Goal: Communication & Community: Connect with others

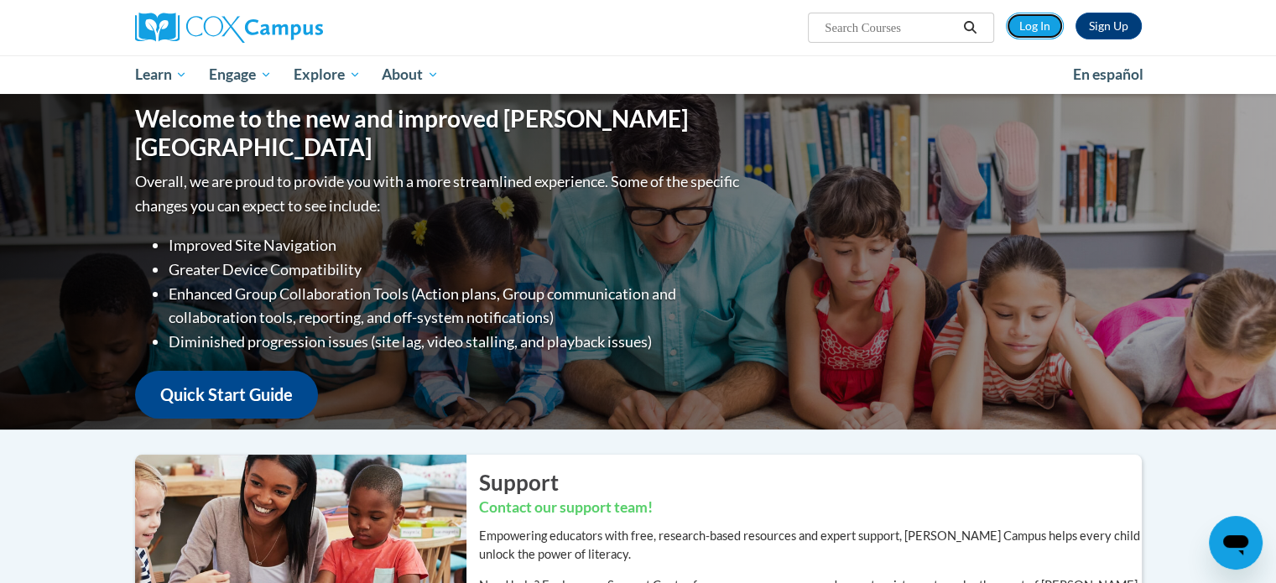
click at [1027, 39] on div "Sign Up Log In Search Search..." at bounding box center [811, 21] width 688 height 43
click at [1039, 16] on link "Log In" at bounding box center [1035, 26] width 58 height 27
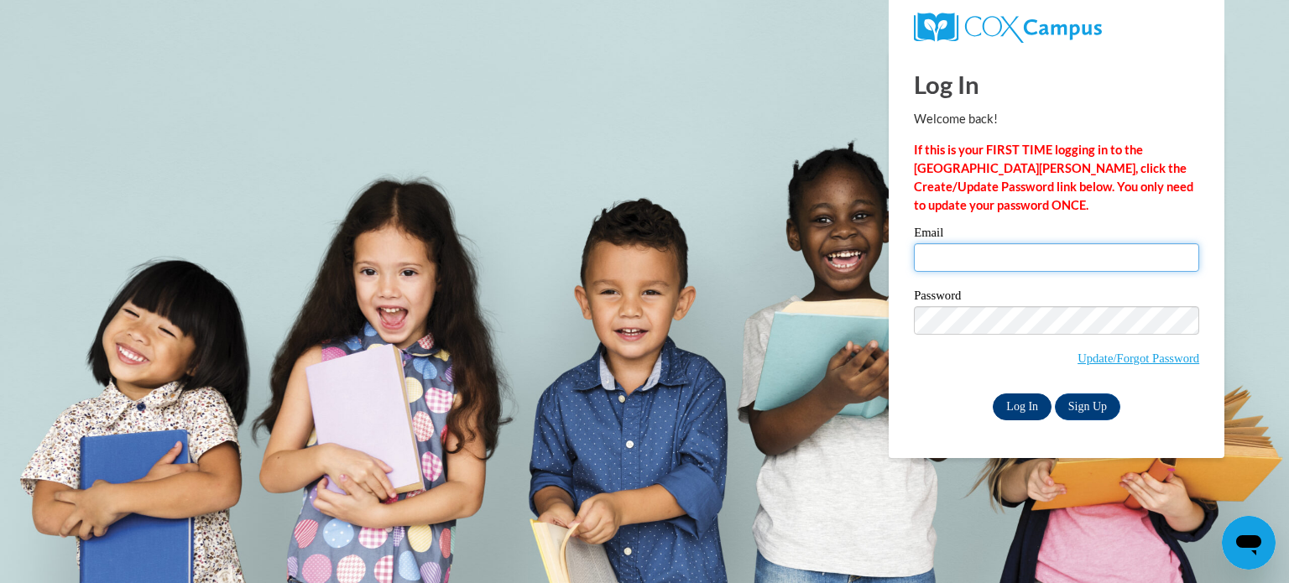
type input "cgotz@kusd.edu"
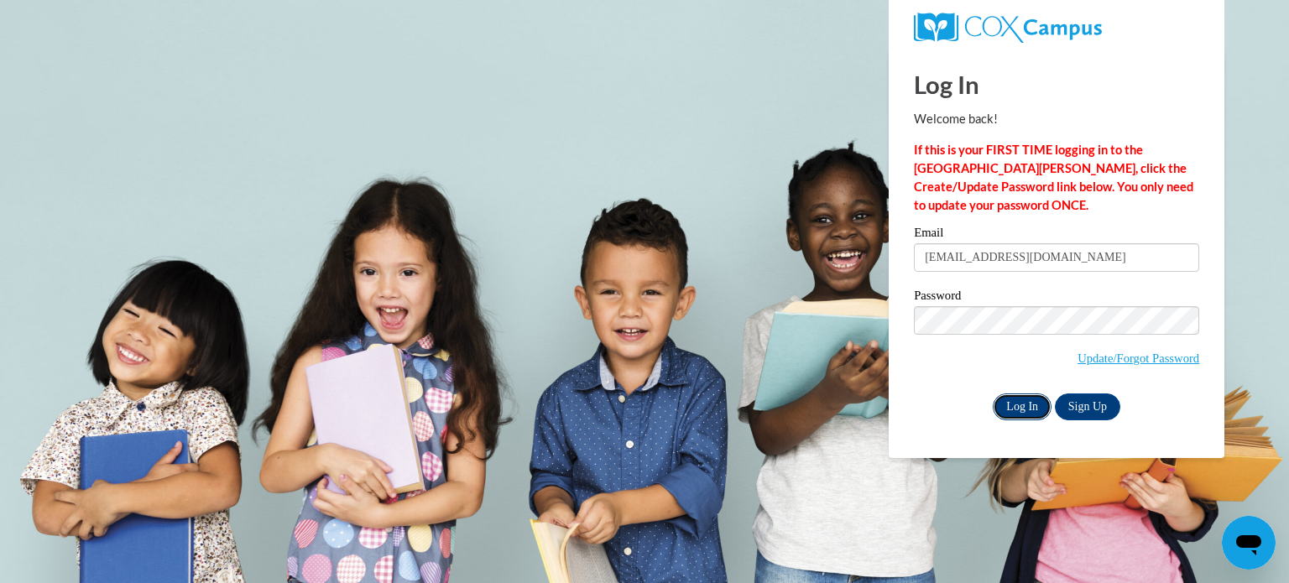
click at [1024, 399] on input "Log In" at bounding box center [1022, 407] width 59 height 27
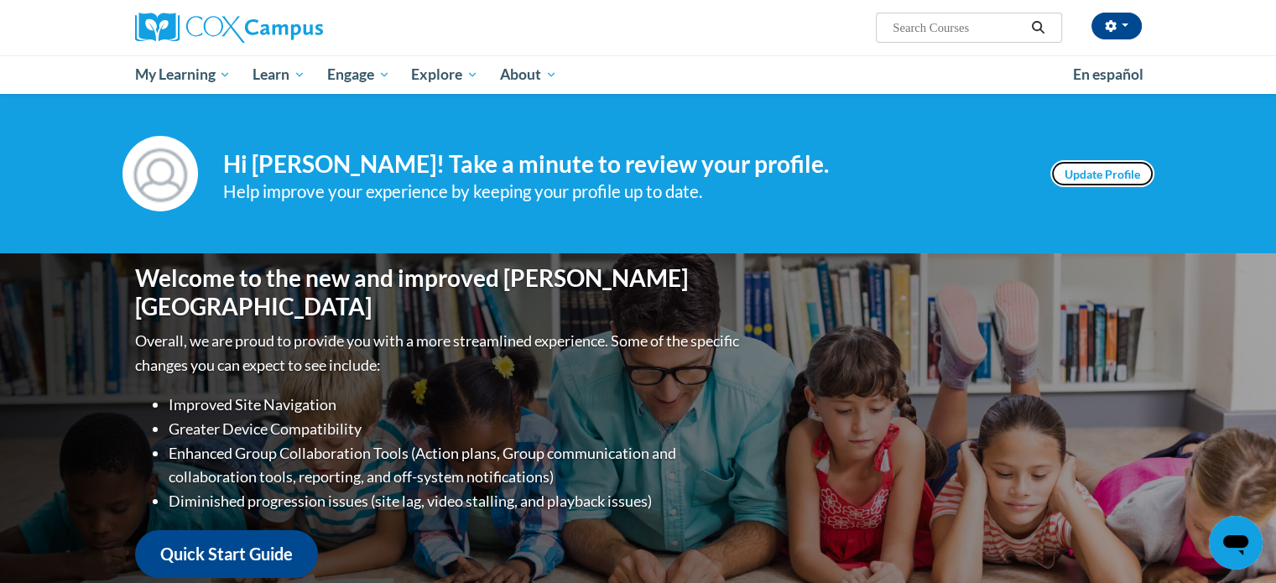
click at [1139, 177] on link "Update Profile" at bounding box center [1103, 173] width 104 height 27
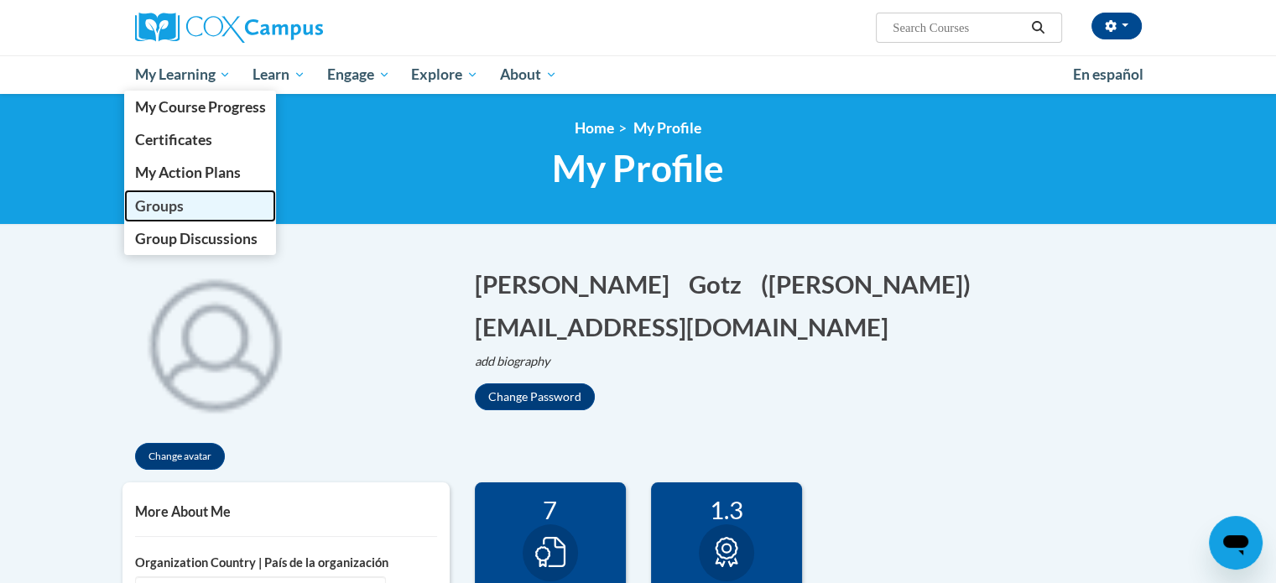
click at [175, 204] on span "Groups" at bounding box center [158, 206] width 49 height 18
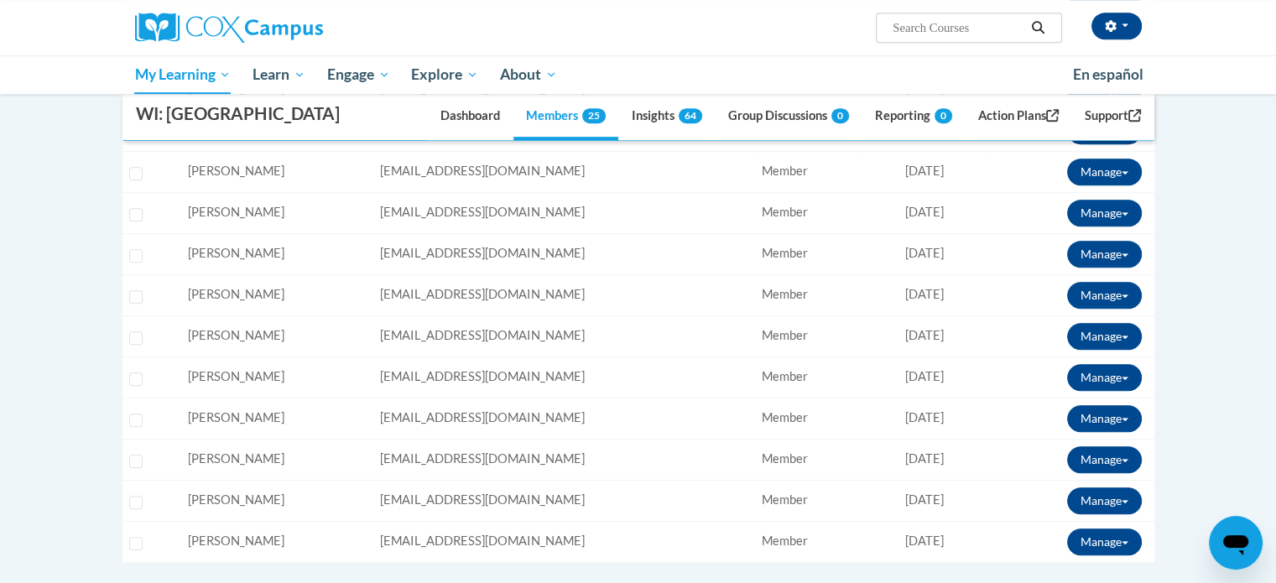
scroll to position [1007, 0]
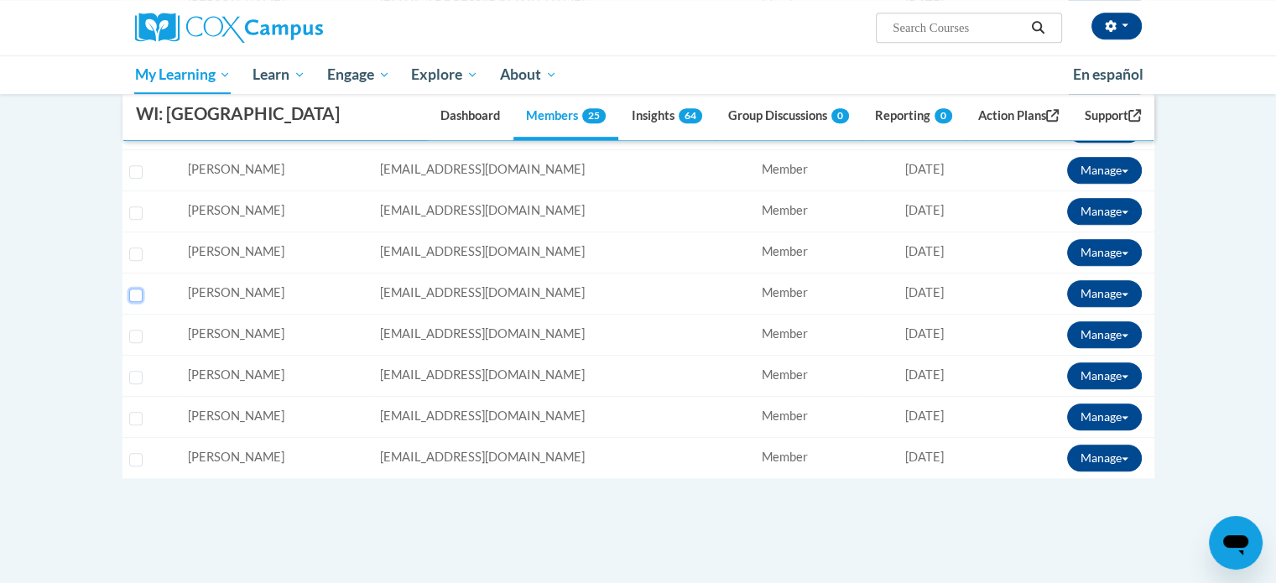
click at [138, 302] on input "Select learner" at bounding box center [135, 295] width 13 height 13
checkbox input "true"
click at [1127, 307] on button "Manage" at bounding box center [1104, 293] width 75 height 27
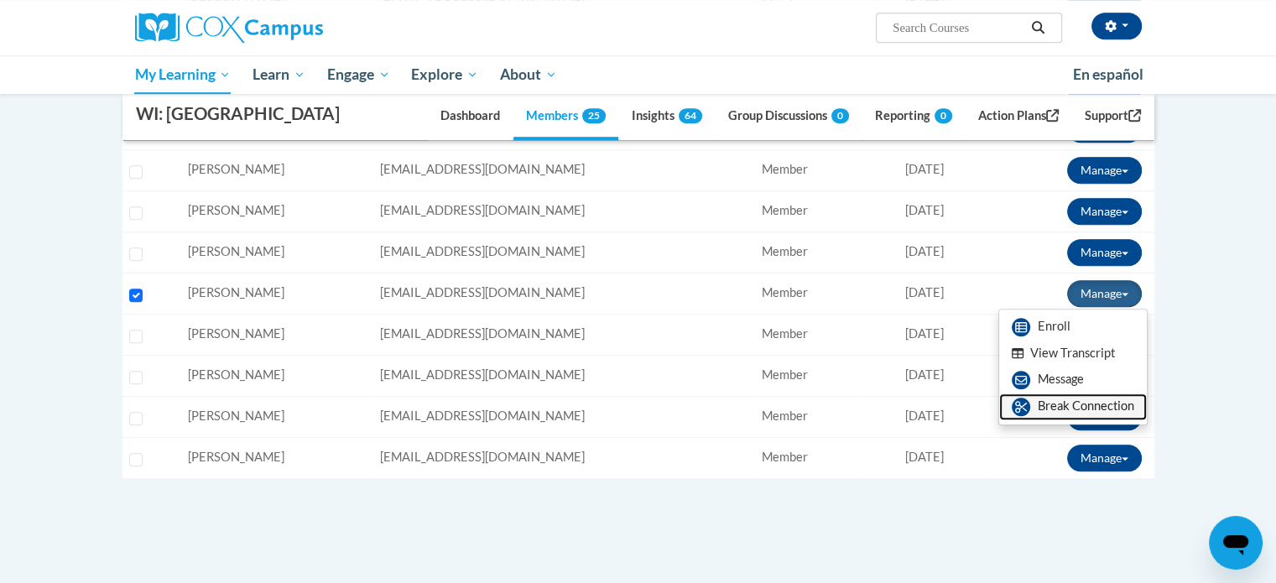
click at [1069, 420] on link "Break Connection" at bounding box center [1073, 407] width 148 height 27
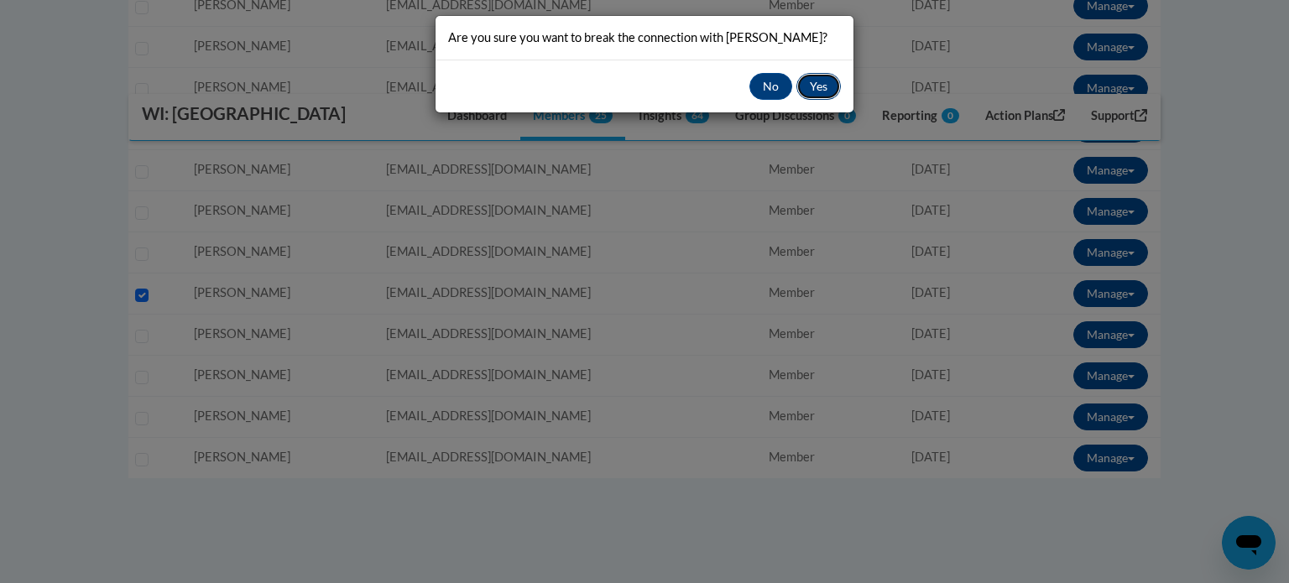
click at [824, 83] on button "Yes" at bounding box center [818, 86] width 44 height 27
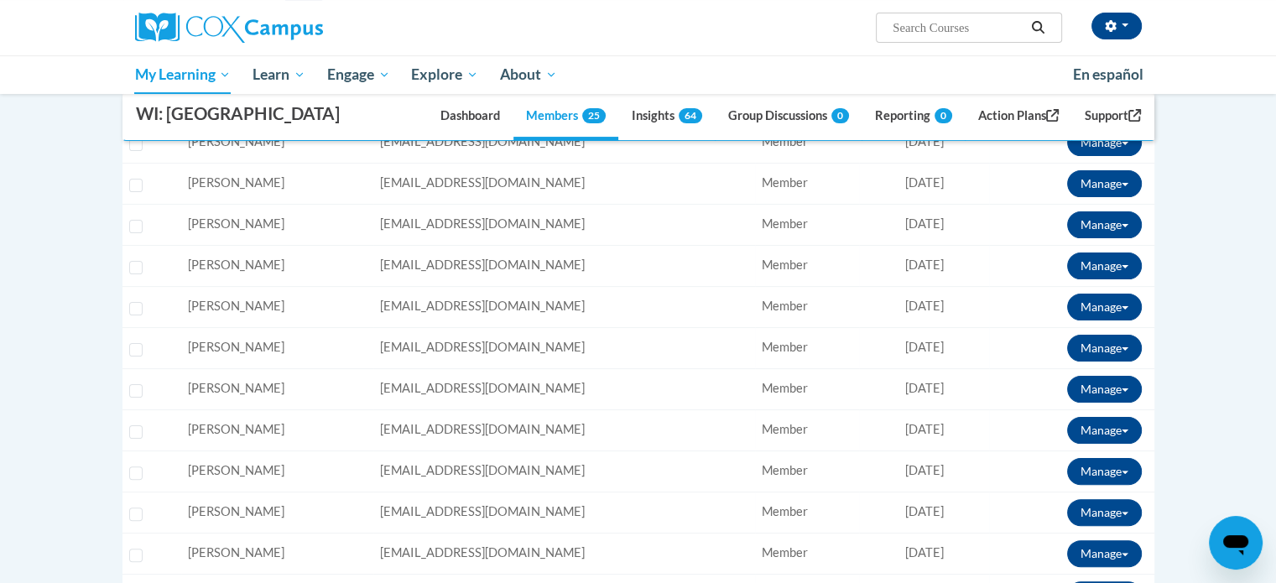
scroll to position [84, 0]
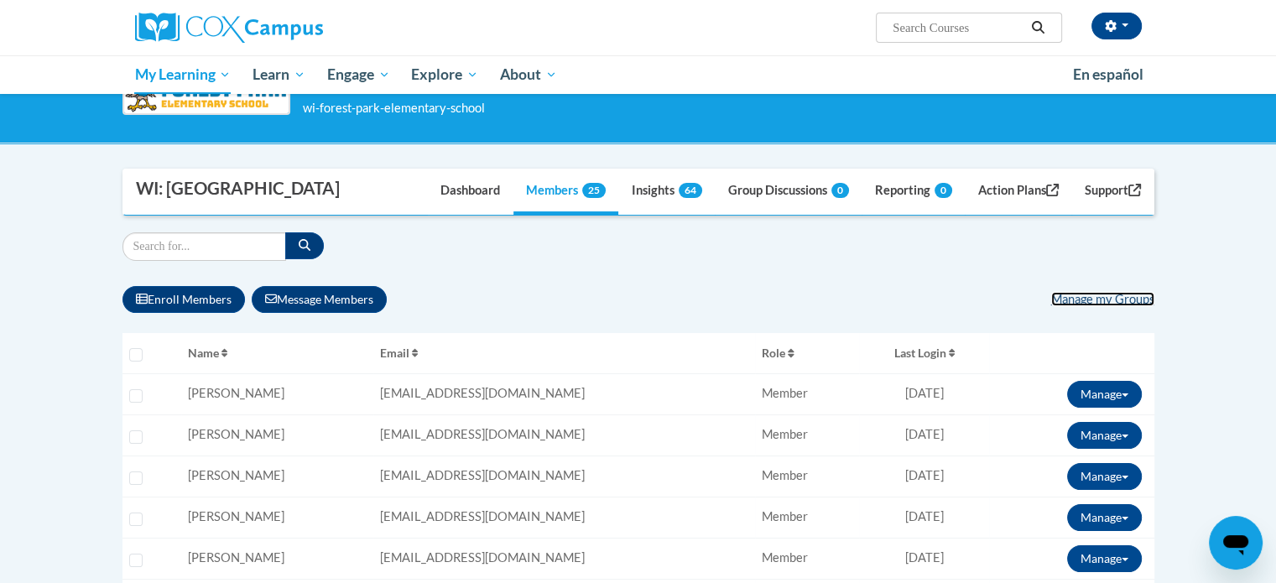
click at [1112, 306] on link "Manage my Groups" at bounding box center [1102, 299] width 103 height 14
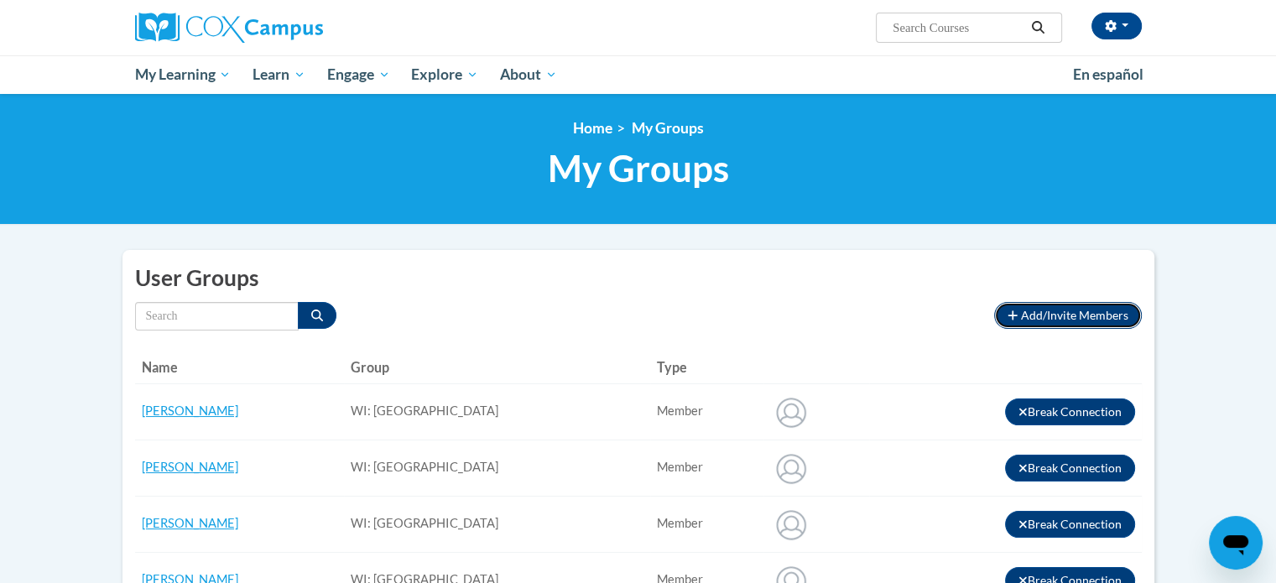
click at [1086, 314] on span "Add/Invite Members" at bounding box center [1074, 315] width 107 height 14
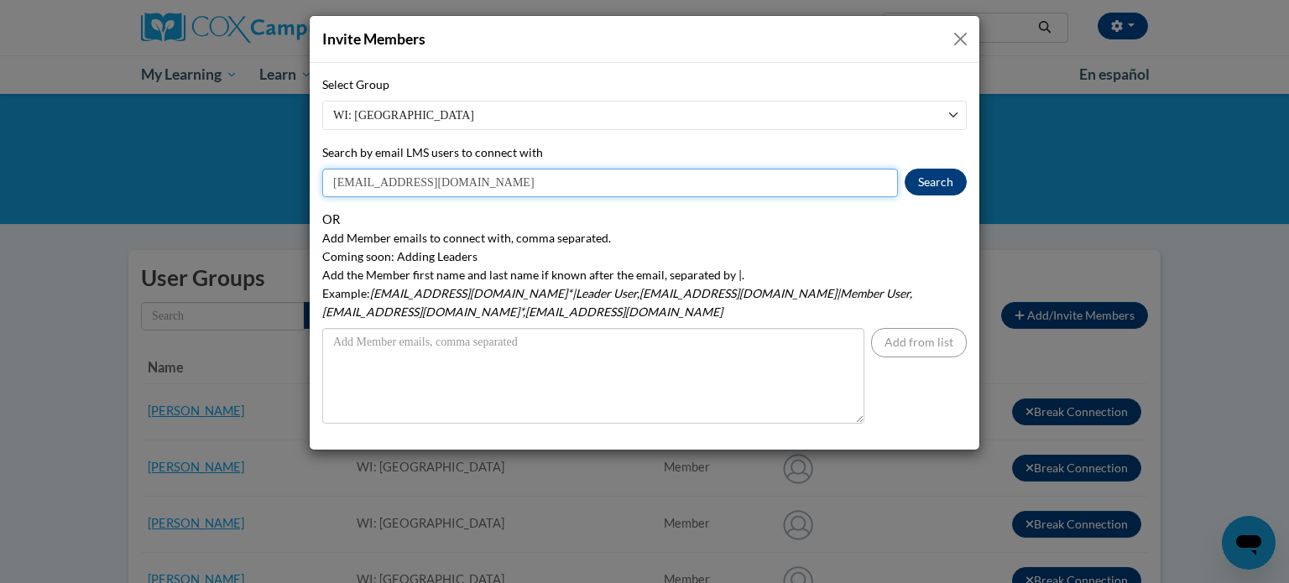
type input "[EMAIL_ADDRESS][DOMAIN_NAME]"
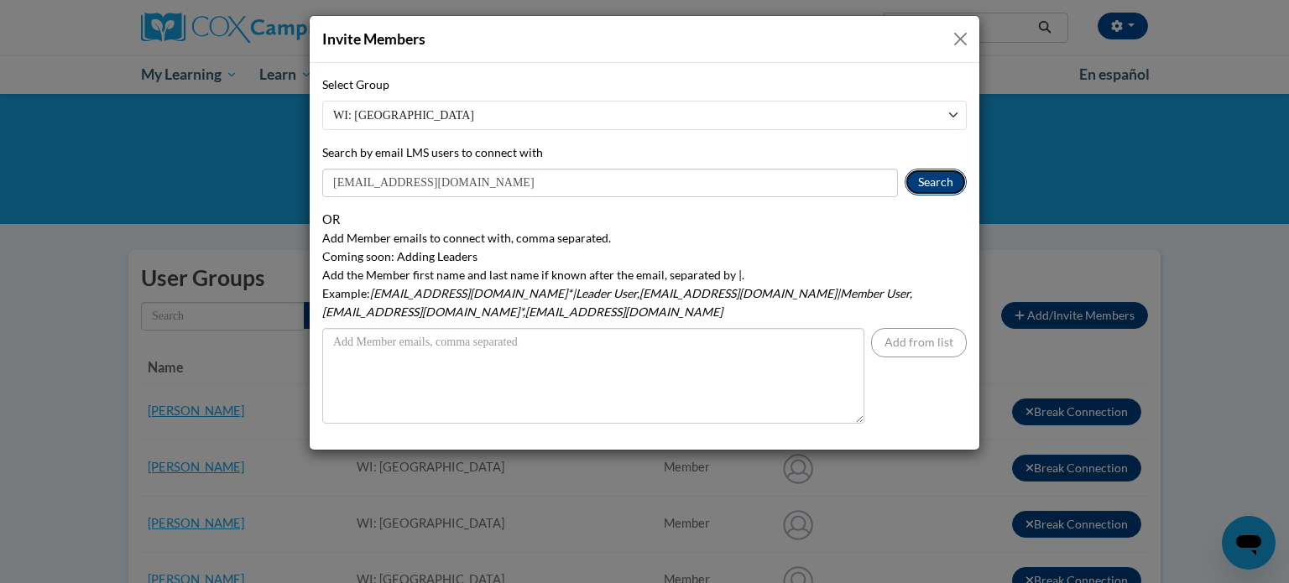
click at [937, 176] on button "Search" at bounding box center [936, 182] width 62 height 27
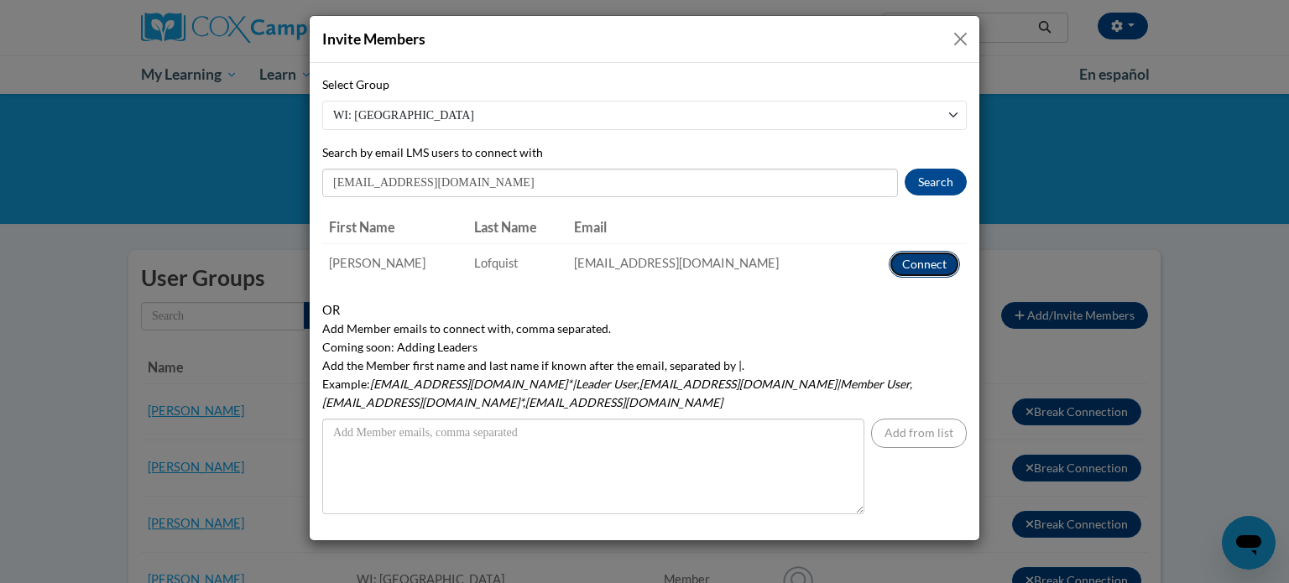
click at [921, 263] on button "Connect" at bounding box center [924, 264] width 71 height 27
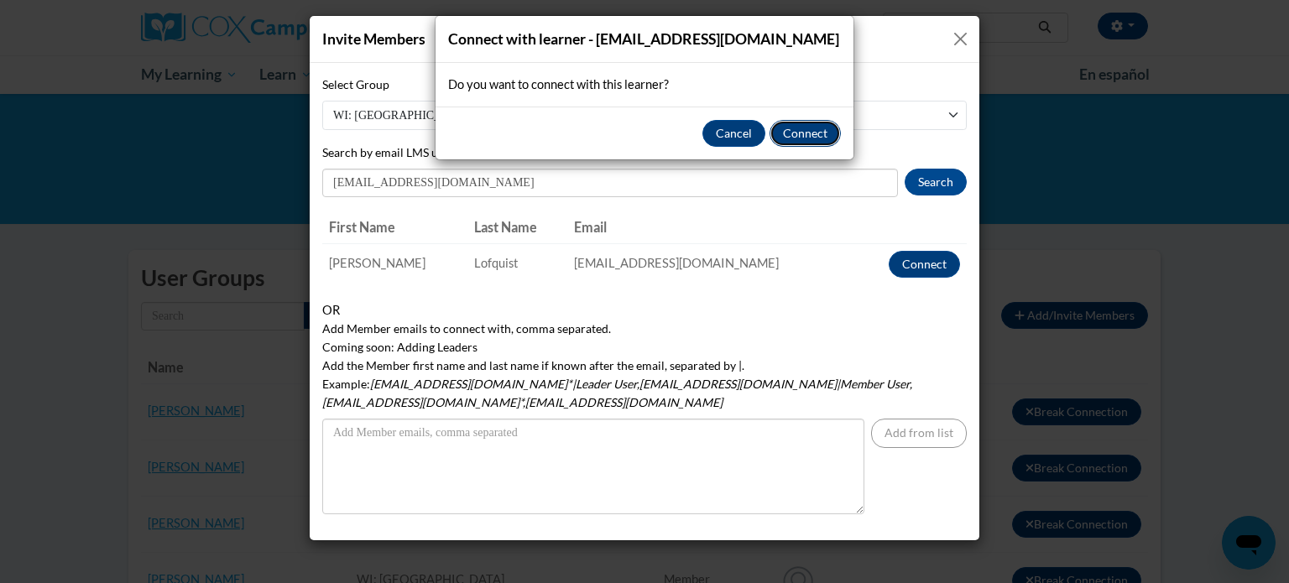
click at [817, 140] on button "Connect" at bounding box center [805, 133] width 71 height 27
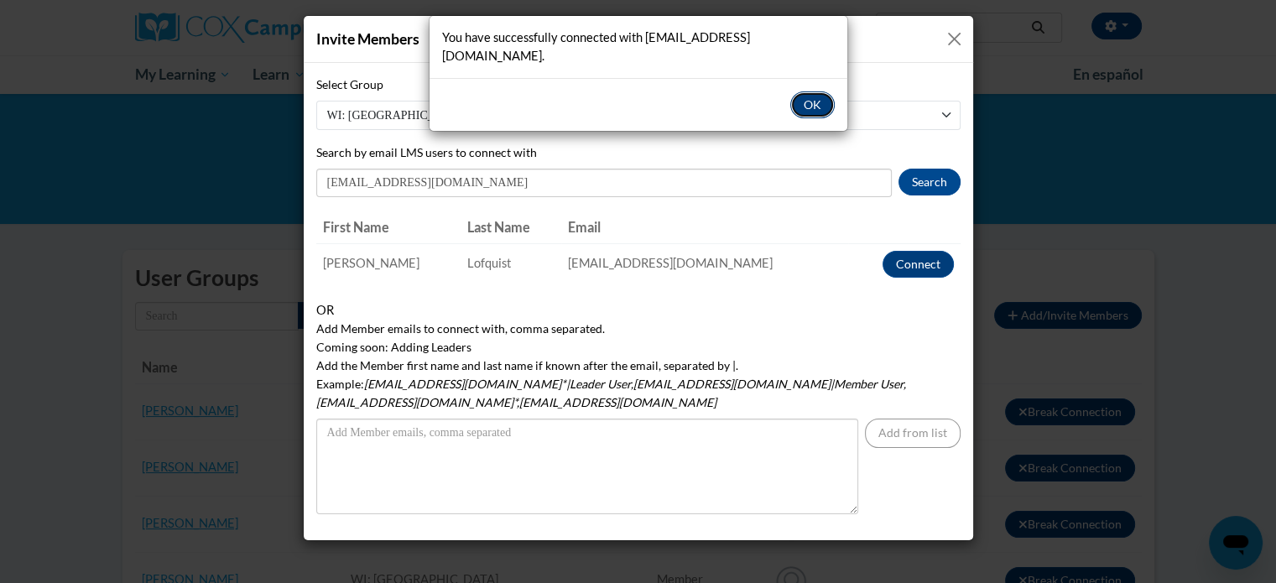
click at [812, 91] on button "OK" at bounding box center [812, 104] width 44 height 27
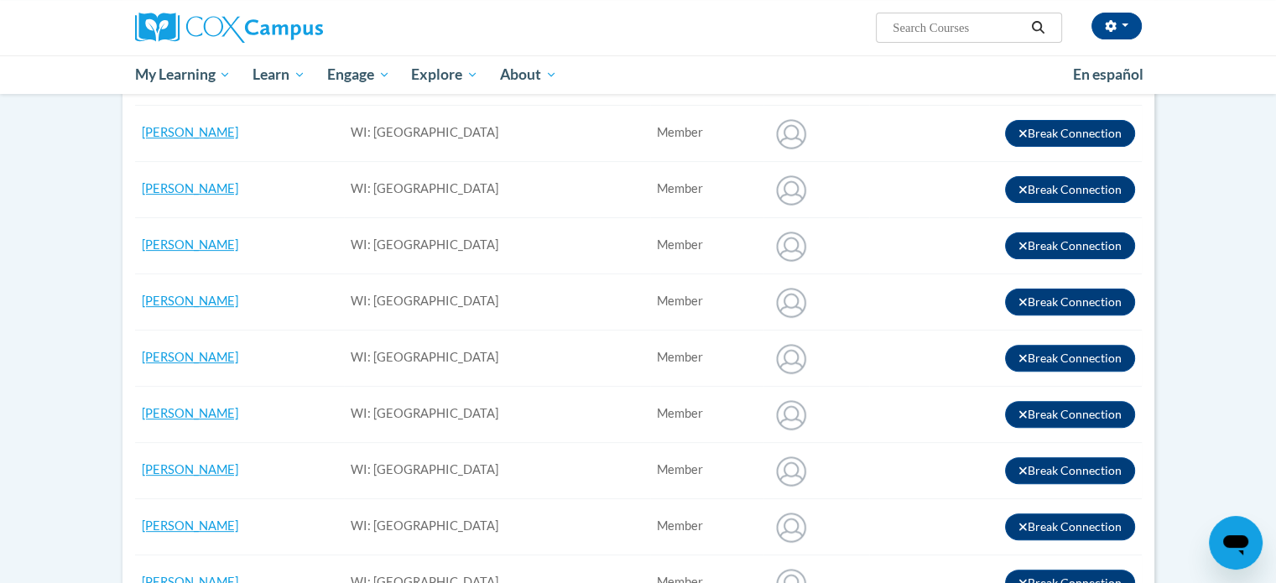
scroll to position [84, 0]
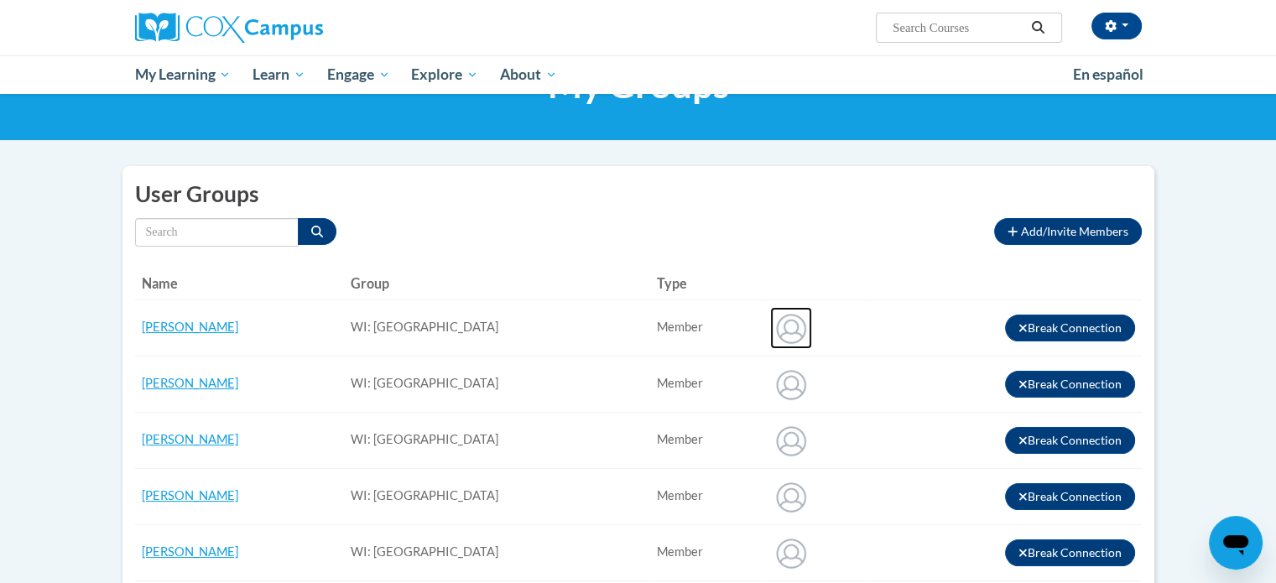
click at [812, 329] on img at bounding box center [791, 328] width 42 height 42
click at [171, 330] on link "[PERSON_NAME]" at bounding box center [190, 327] width 97 height 14
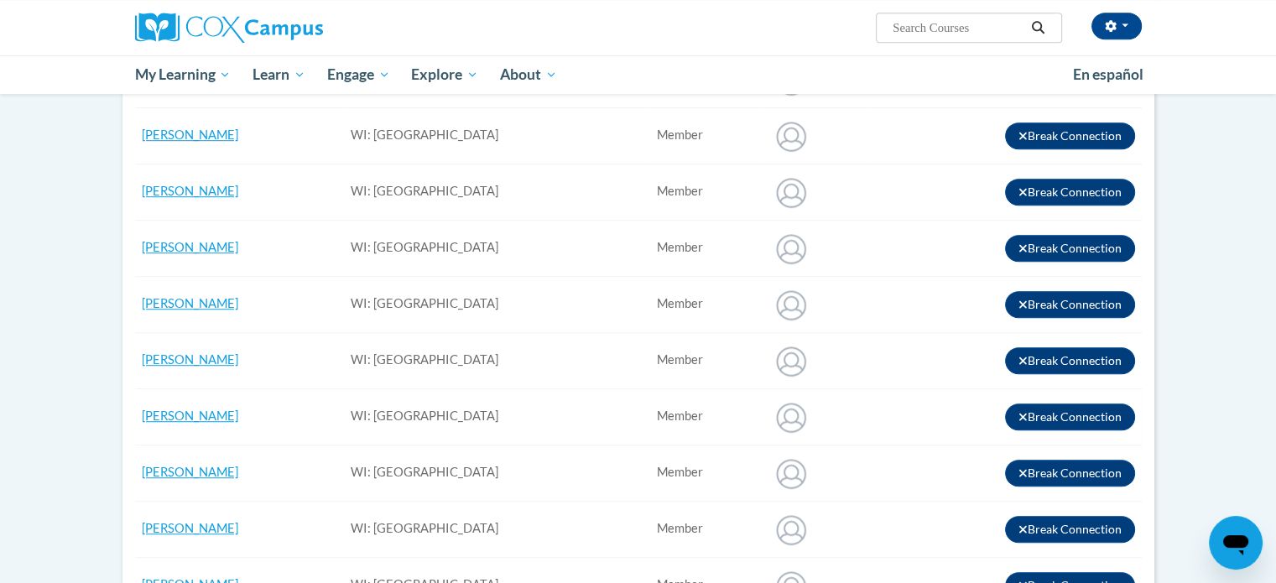
scroll to position [1259, 0]
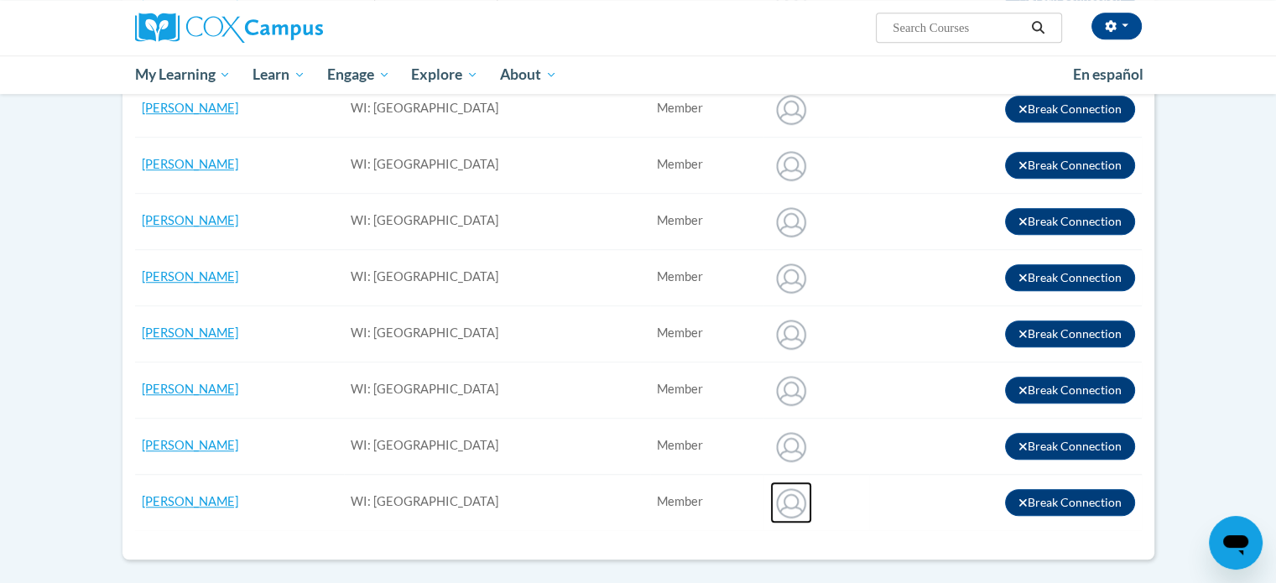
click at [812, 499] on img at bounding box center [791, 503] width 42 height 42
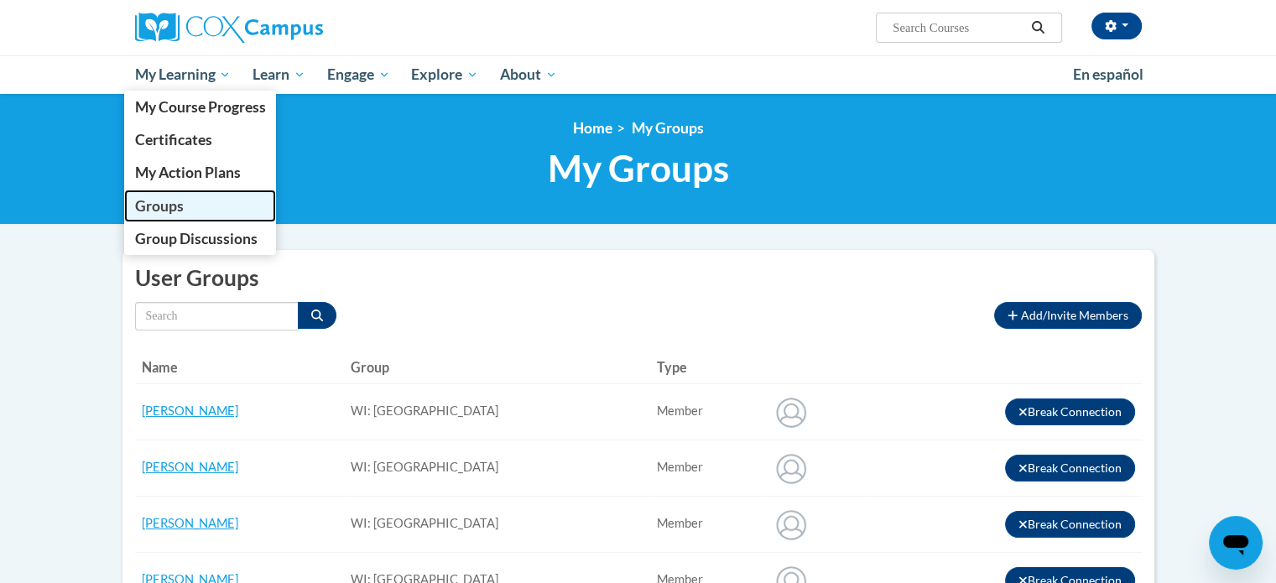
click at [189, 206] on link "Groups" at bounding box center [200, 206] width 153 height 33
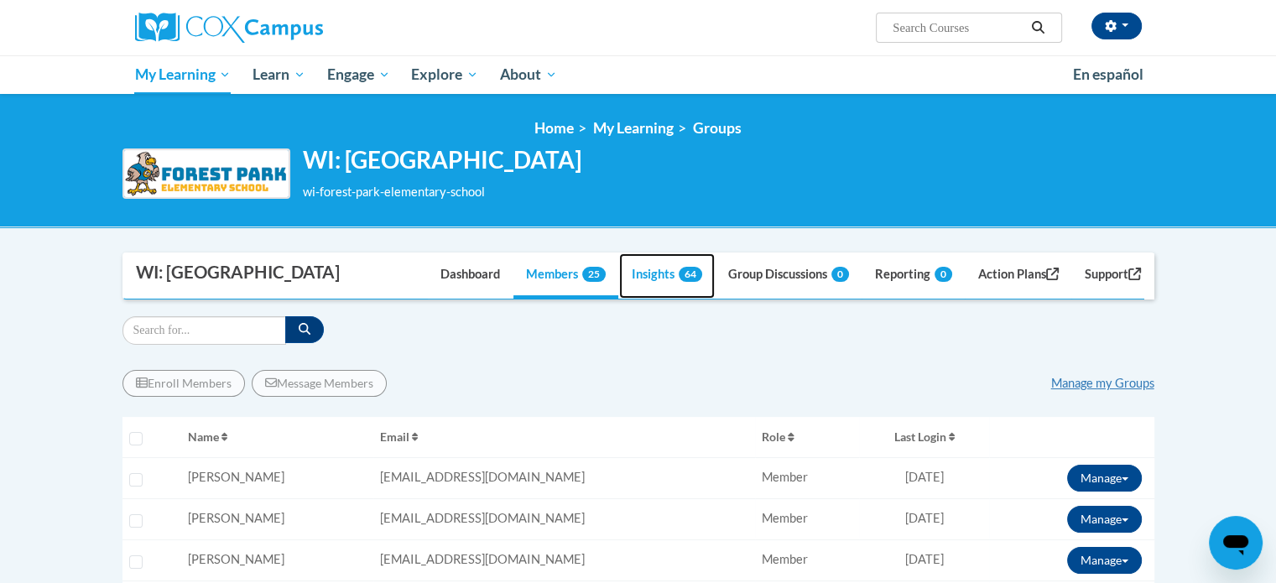
click at [631, 299] on link "Insights 64" at bounding box center [667, 275] width 96 height 45
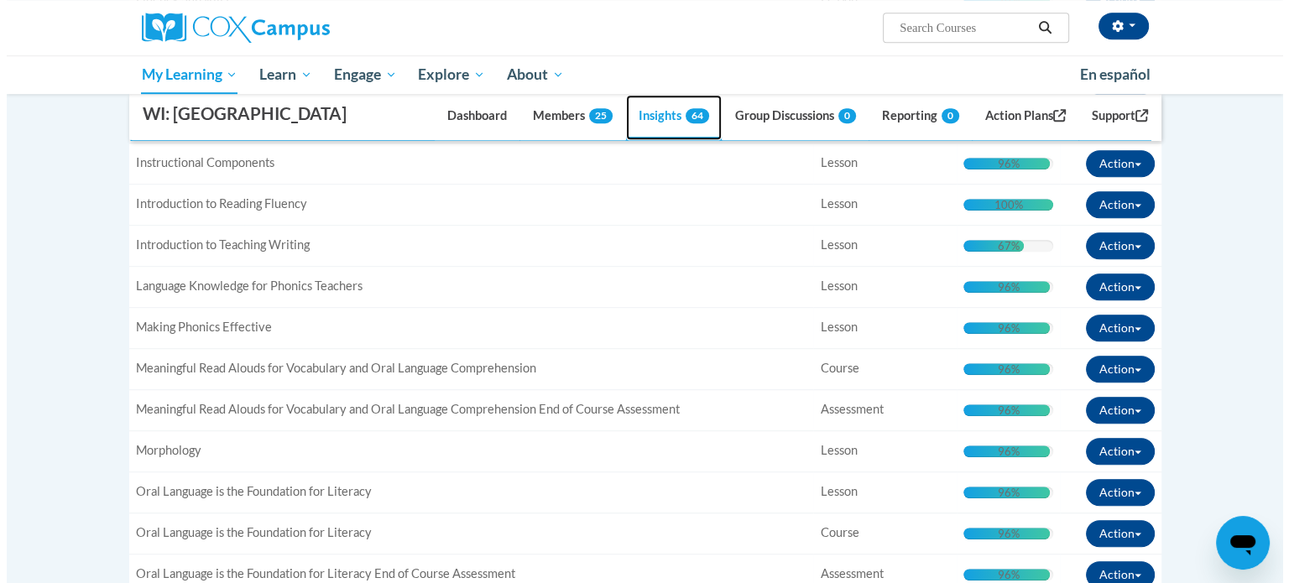
scroll to position [923, 0]
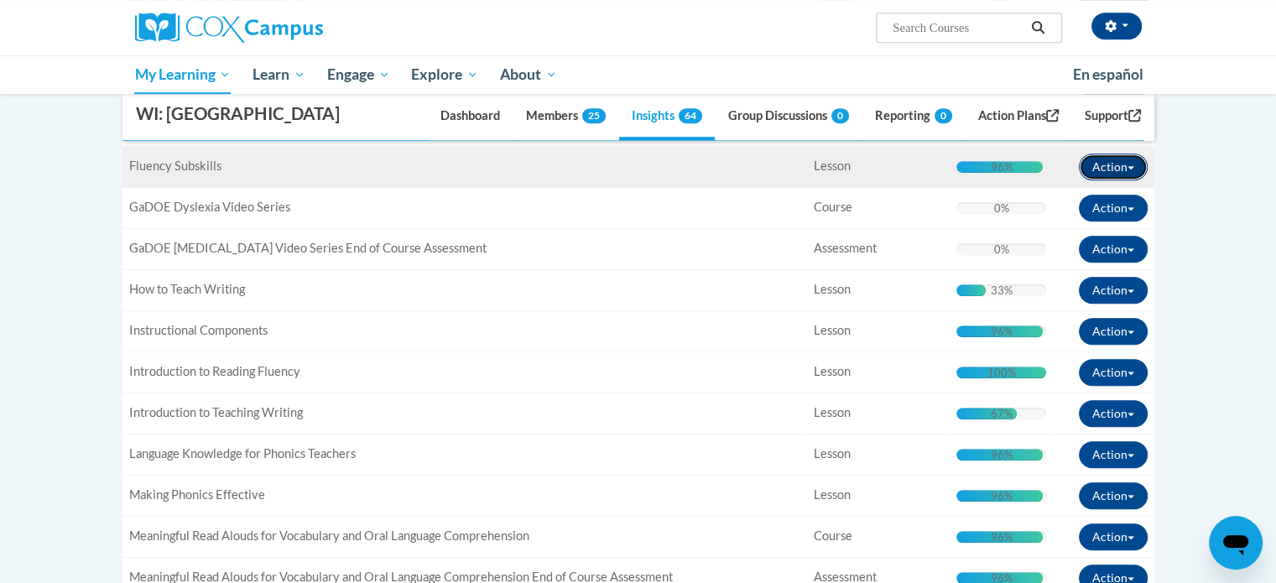
click at [1131, 170] on span "button" at bounding box center [1131, 167] width 7 height 3
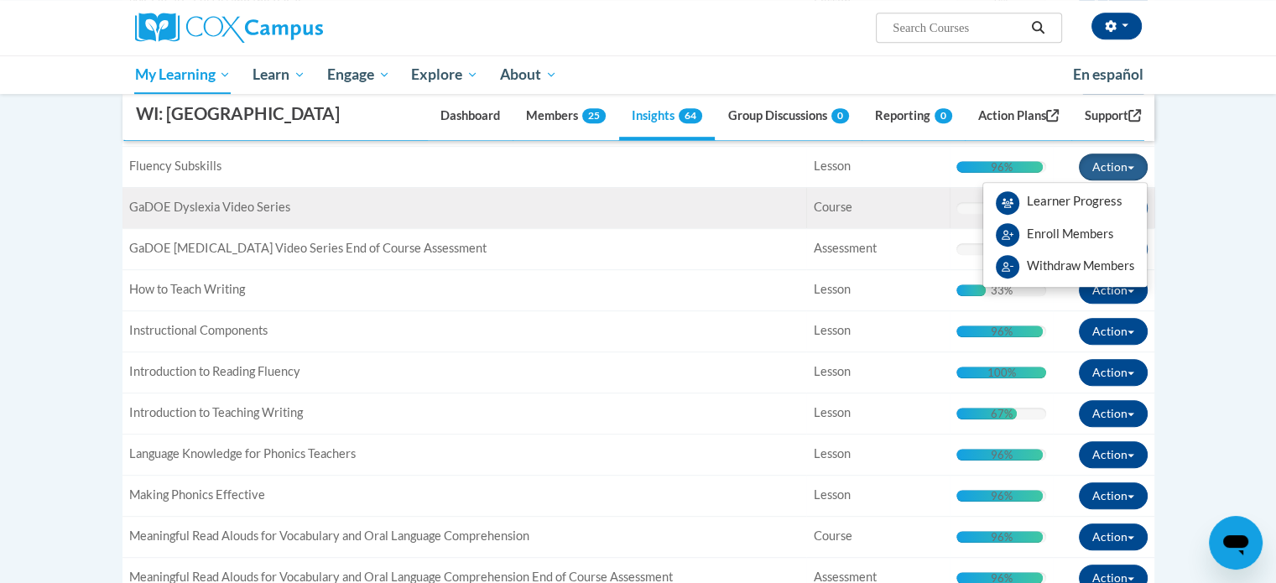
click at [849, 228] on td "Type: Course" at bounding box center [877, 207] width 143 height 41
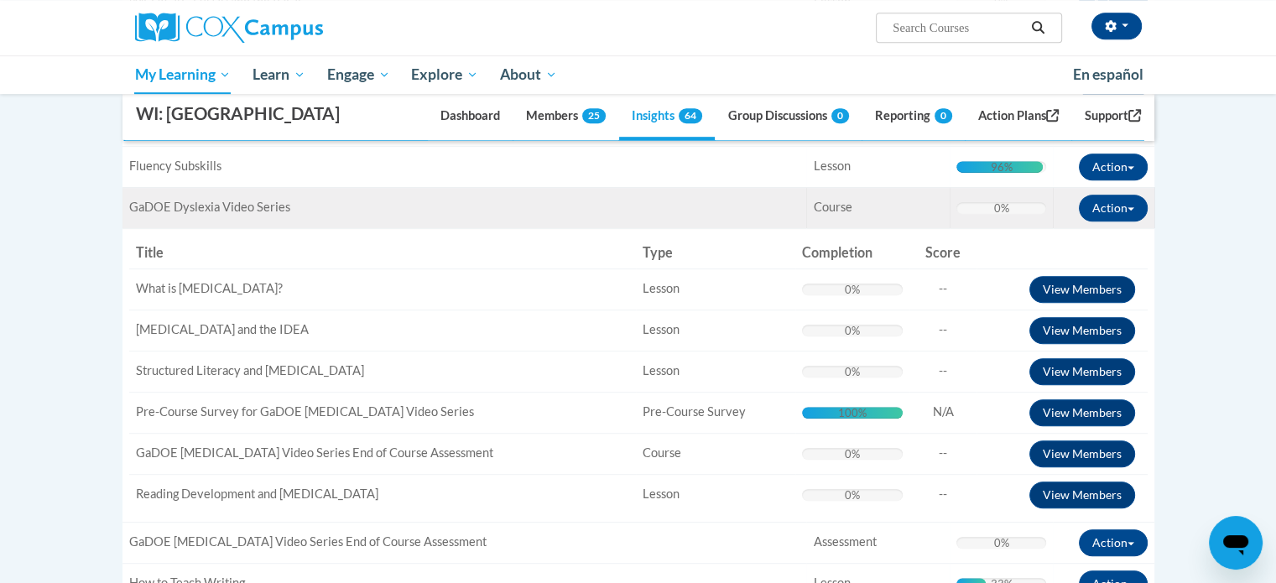
click at [666, 217] on div "Title: GaDOE Dyslexia Video Series" at bounding box center [464, 208] width 671 height 18
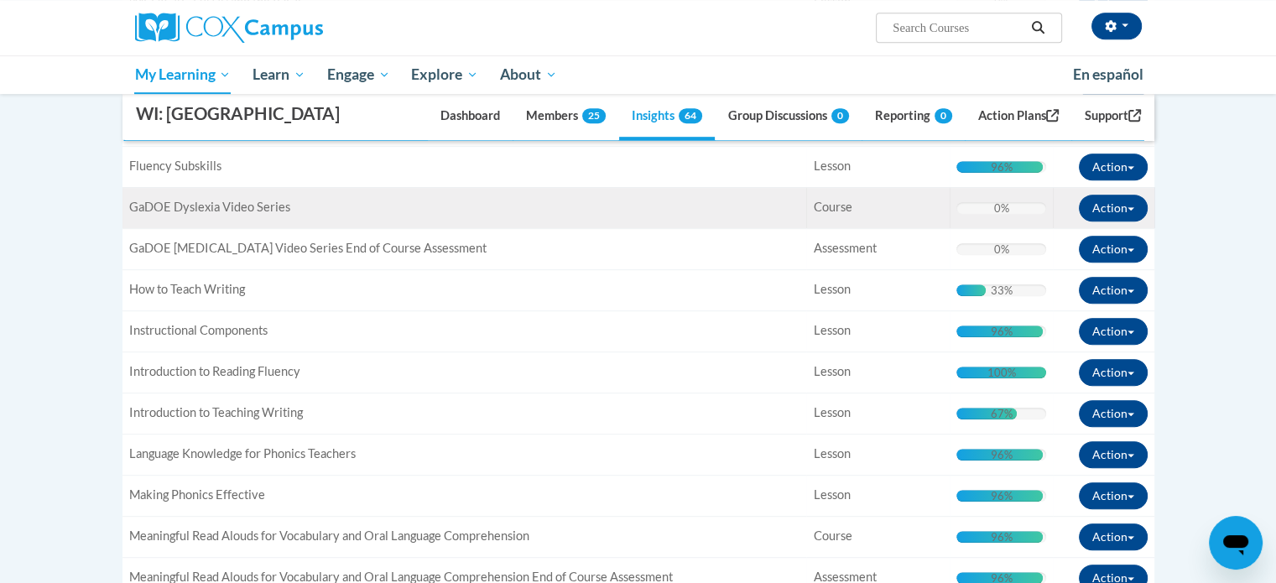
click at [667, 217] on div "Title: GaDOE Dyslexia Video Series" at bounding box center [464, 208] width 671 height 18
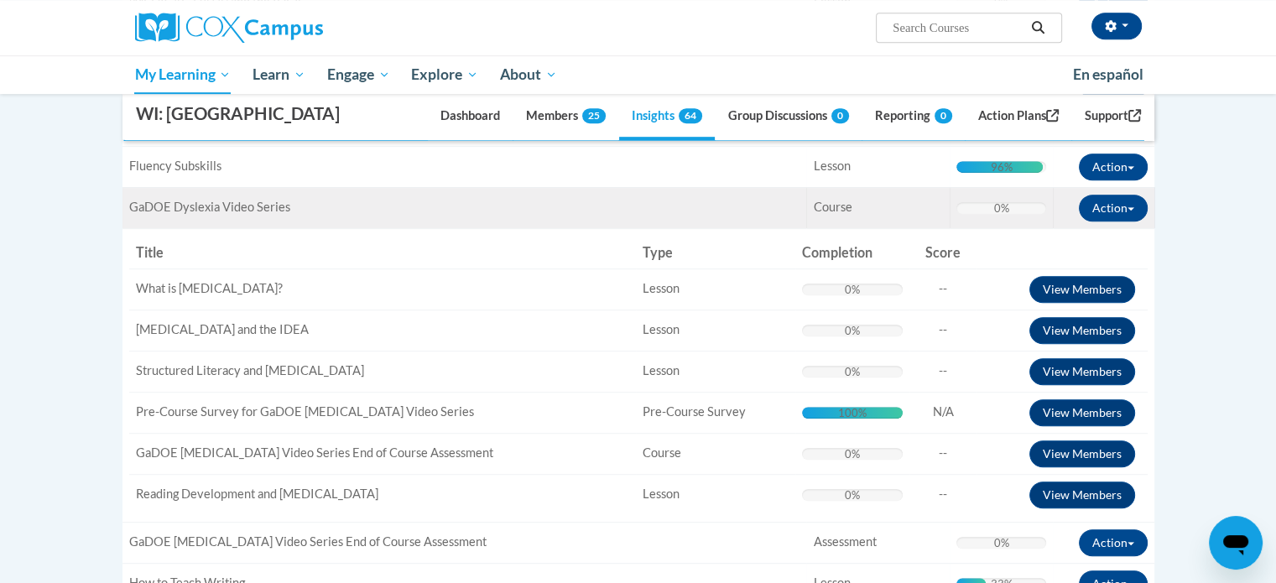
click at [667, 228] on td "Title: GaDOE Dyslexia Video Series" at bounding box center [465, 207] width 685 height 41
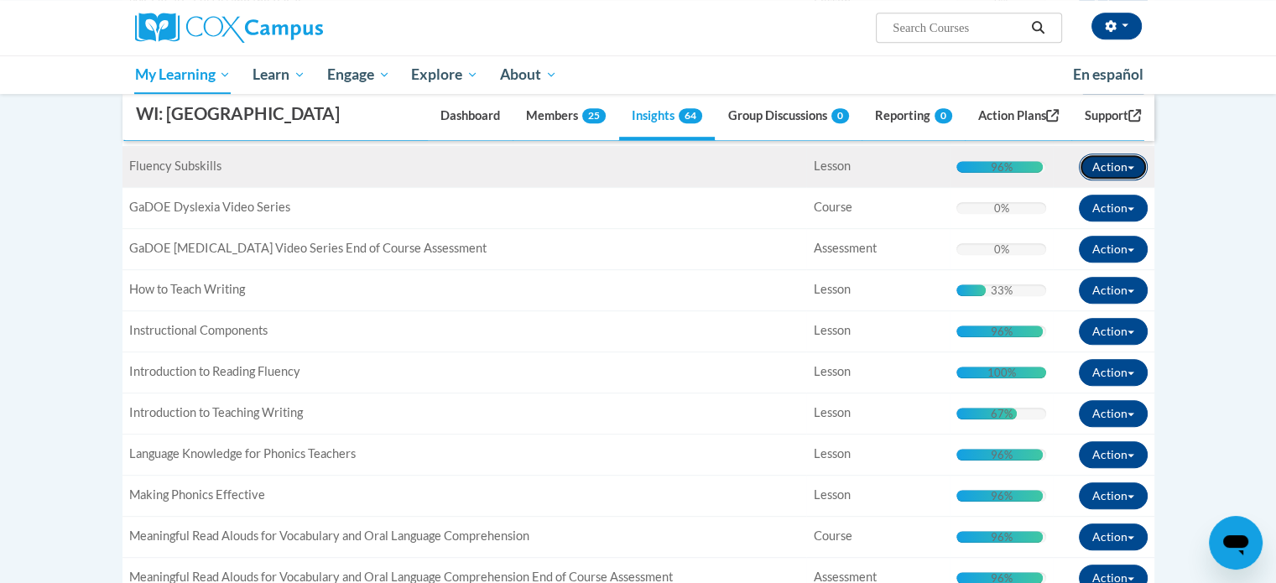
click at [1132, 180] on button "Action" at bounding box center [1113, 167] width 69 height 27
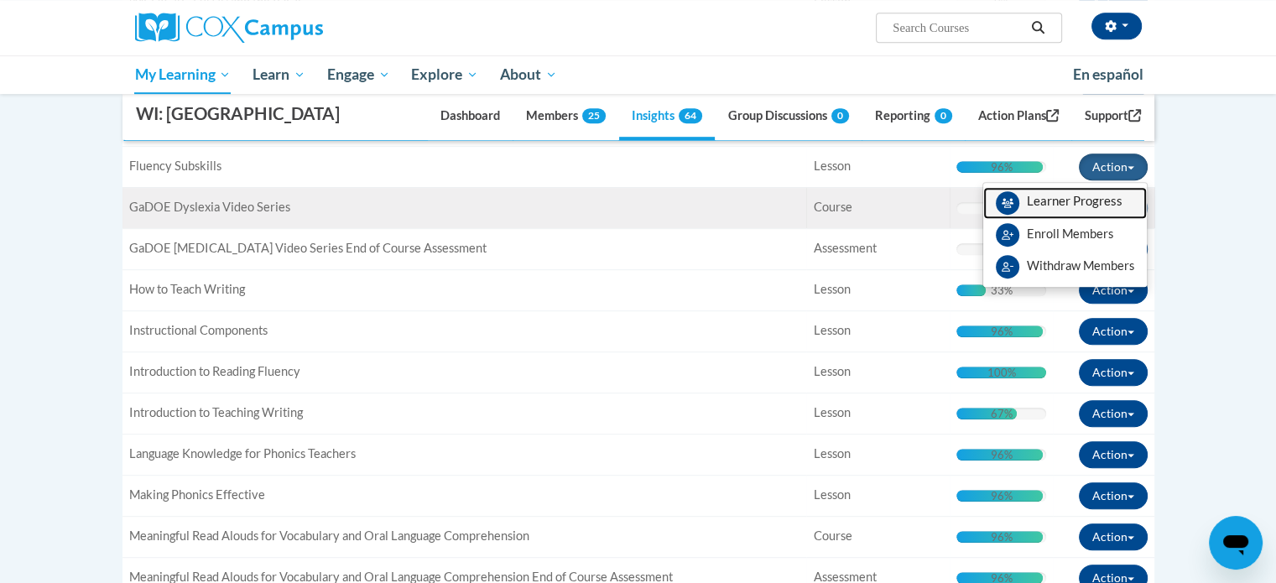
click at [1110, 206] on span "View Members" at bounding box center [1075, 206] width 96 height 0
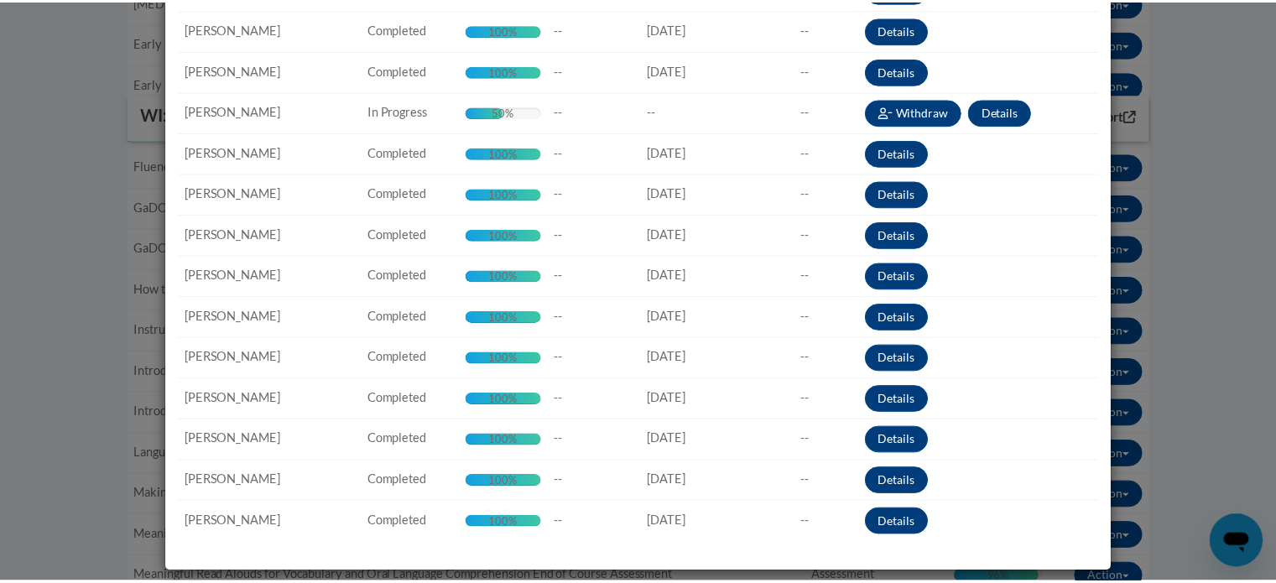
scroll to position [0, 0]
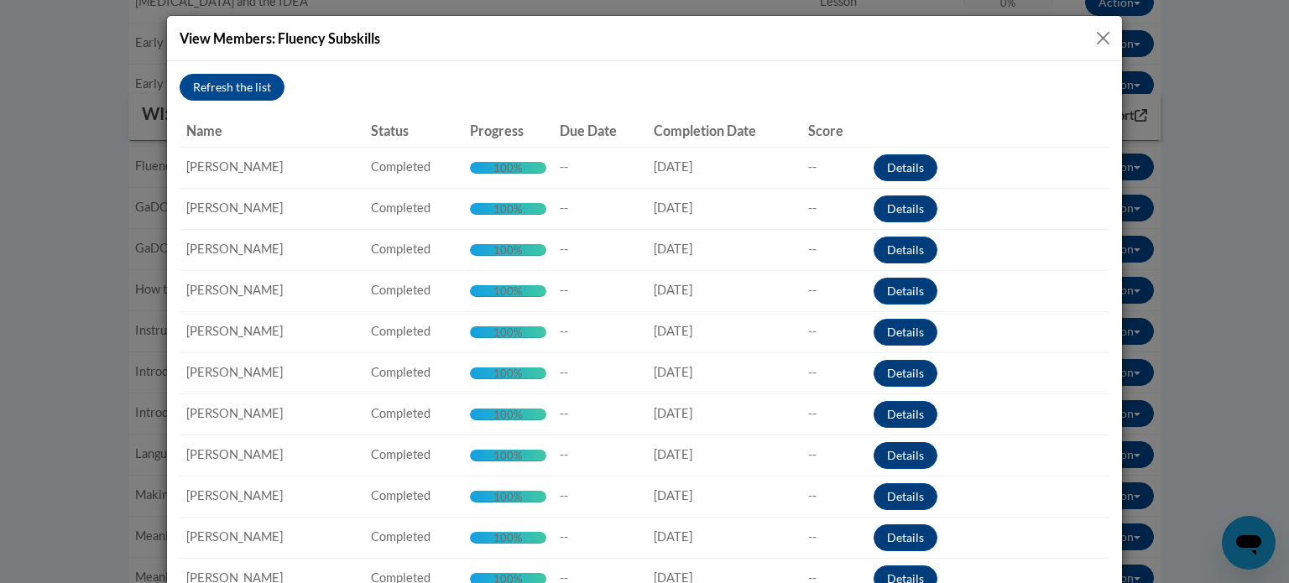
click at [1094, 32] on button "Close" at bounding box center [1103, 38] width 21 height 21
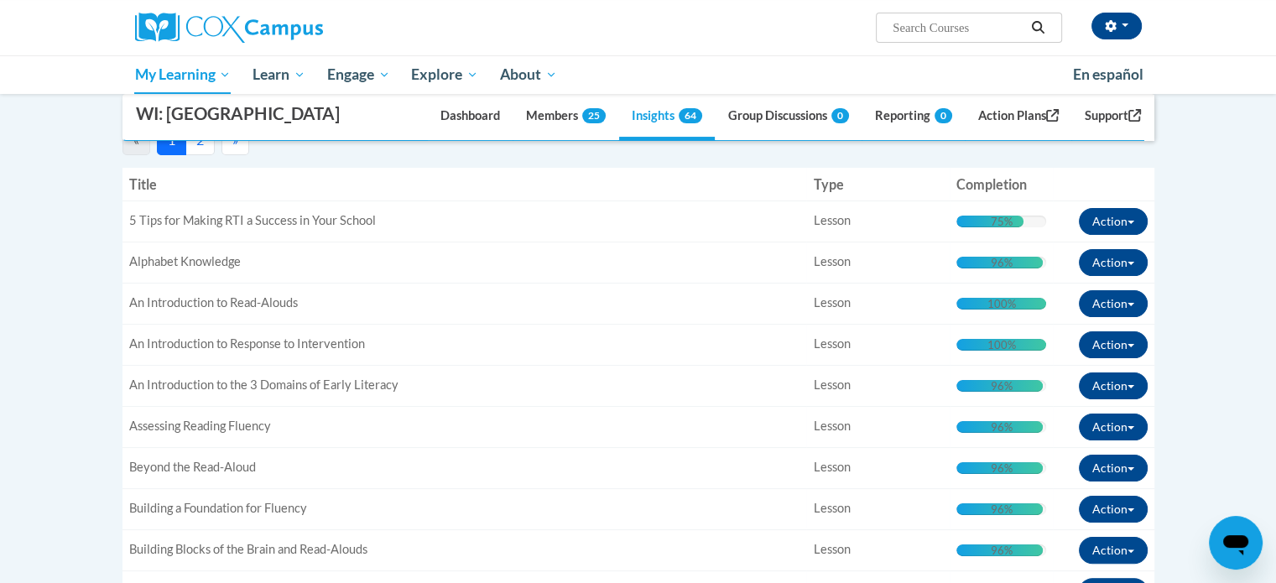
scroll to position [168, 0]
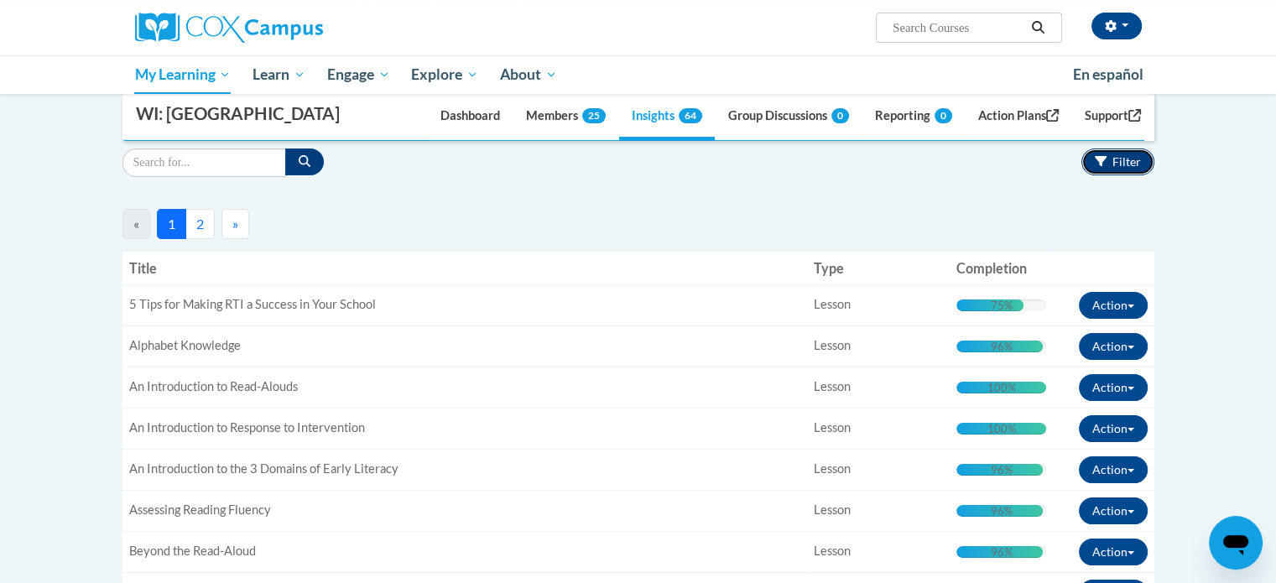
click at [1114, 175] on button "Filter" at bounding box center [1118, 162] width 73 height 27
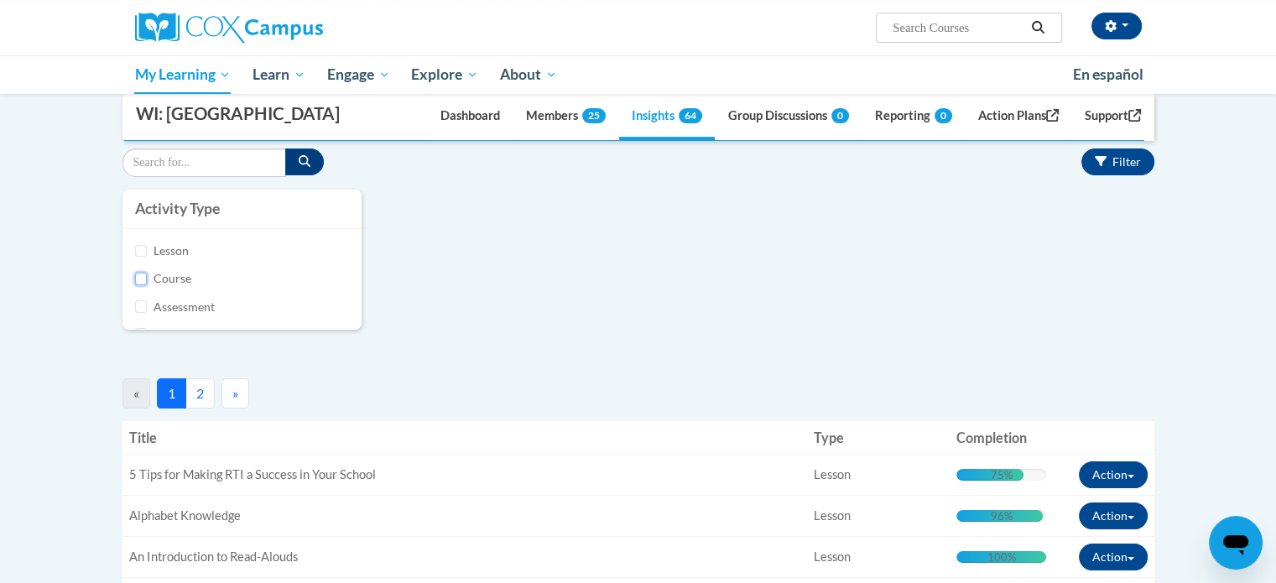
click at [144, 285] on input "Course" at bounding box center [141, 279] width 13 height 13
checkbox input "true"
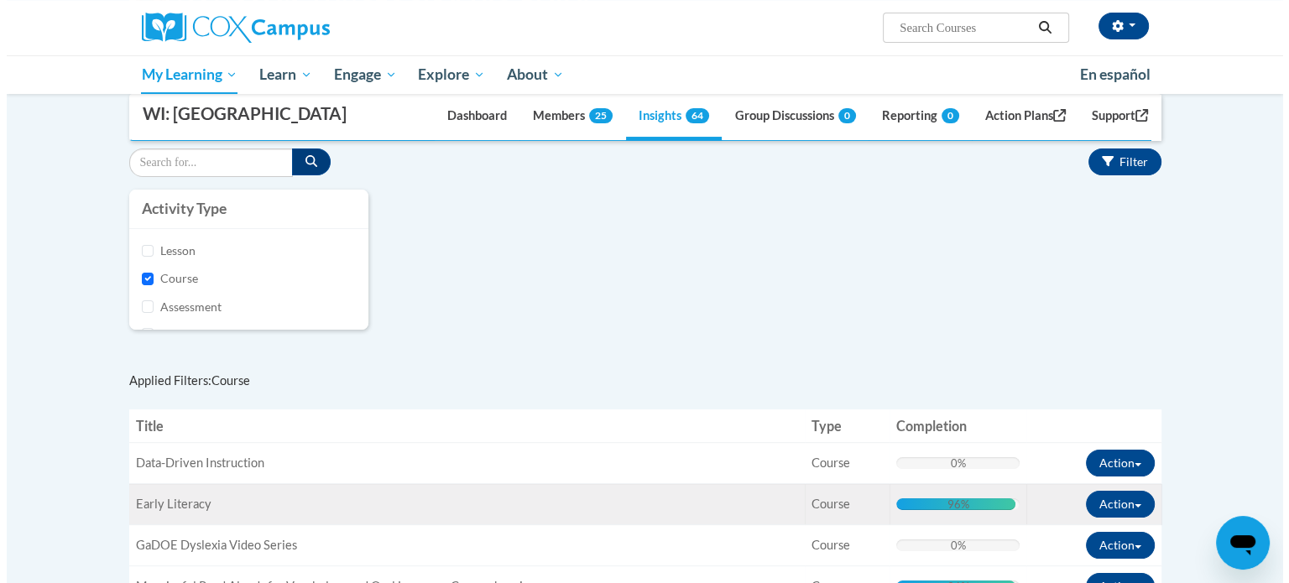
scroll to position [336, 0]
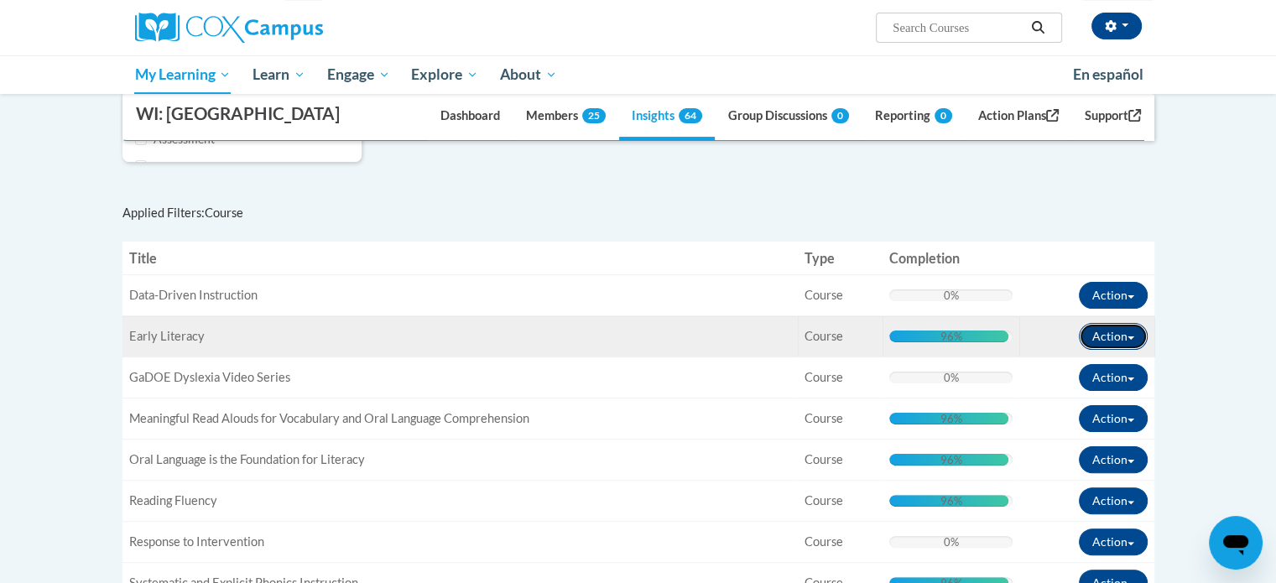
click at [1114, 350] on button "Action" at bounding box center [1113, 336] width 69 height 27
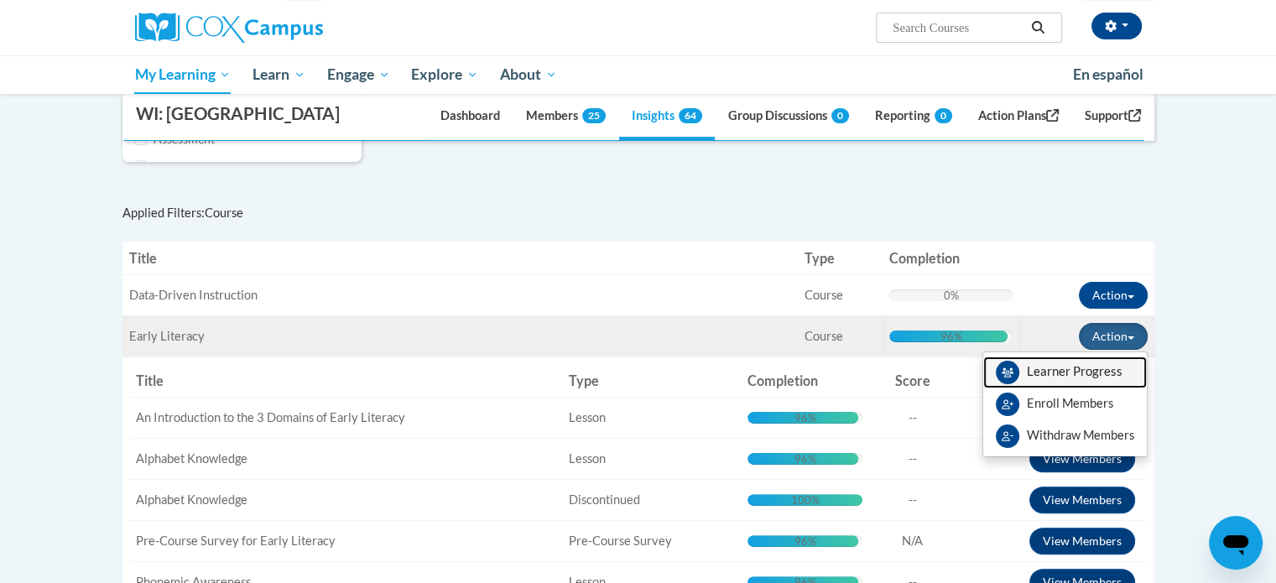
click at [1037, 376] on span "View Members" at bounding box center [1075, 376] width 96 height 0
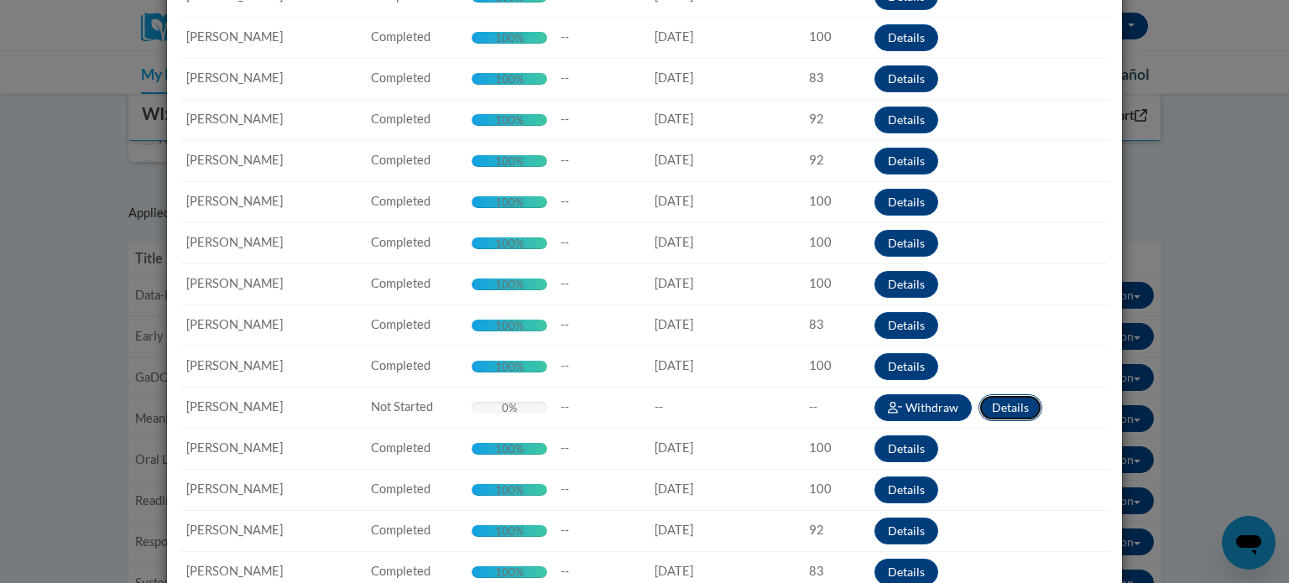
click at [1004, 404] on button "Details" at bounding box center [1010, 407] width 64 height 27
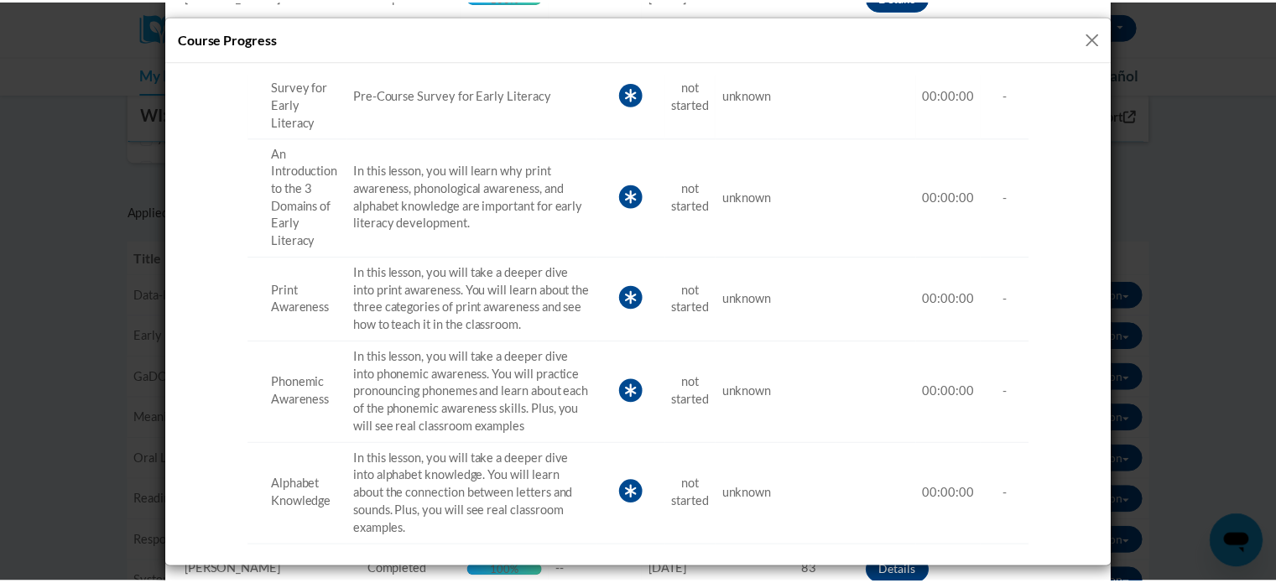
scroll to position [0, 0]
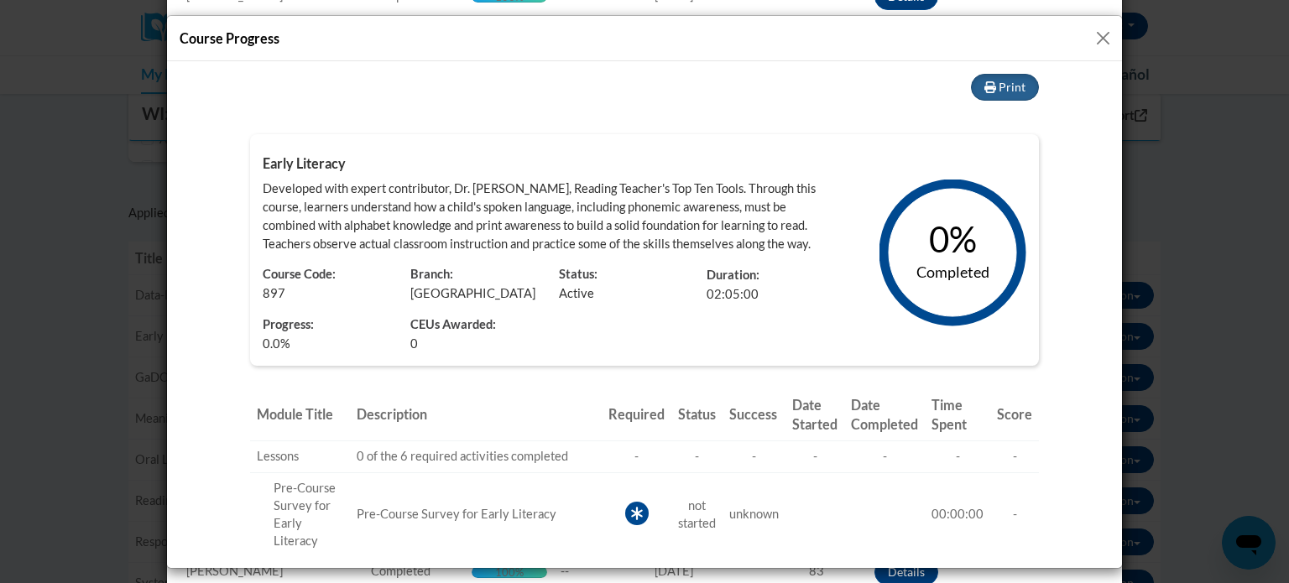
click at [1108, 39] on button "Close" at bounding box center [1103, 38] width 21 height 21
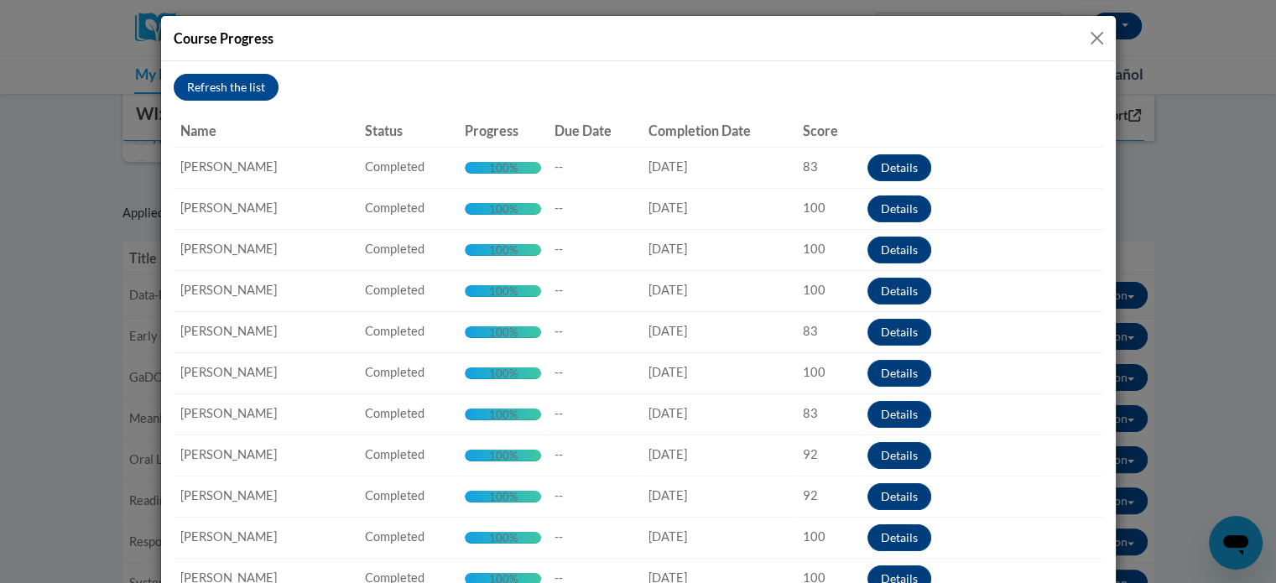
click at [1087, 39] on button "Close" at bounding box center [1097, 38] width 21 height 21
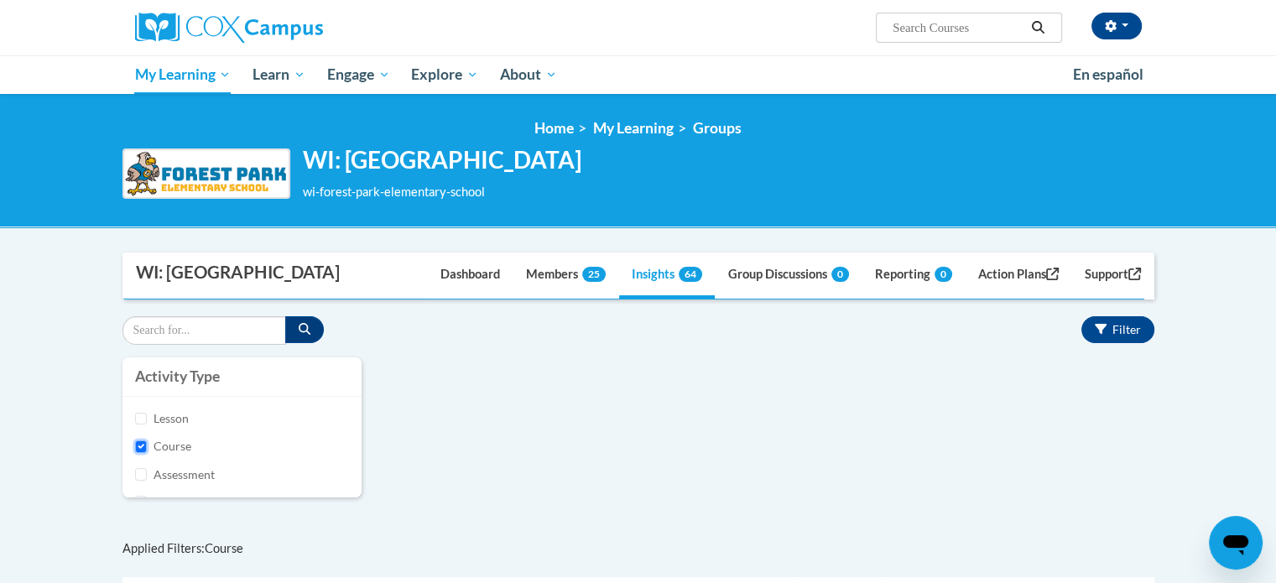
click at [141, 453] on input "Course" at bounding box center [141, 447] width 13 height 13
checkbox input "false"
click at [905, 299] on link "Reporting 0" at bounding box center [914, 275] width 102 height 45
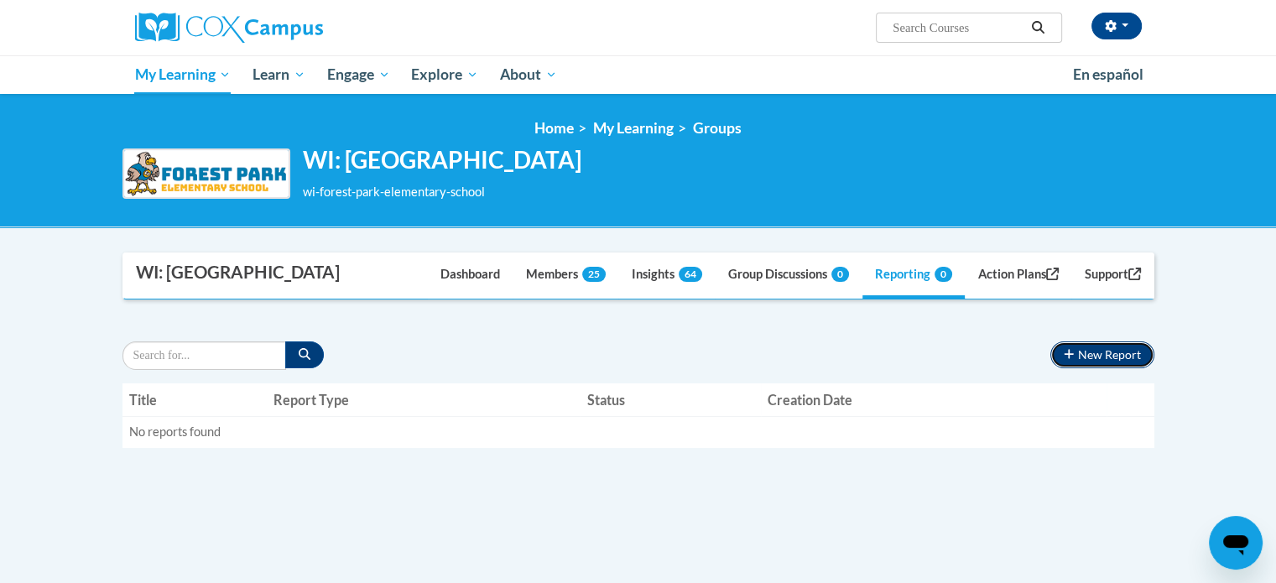
click at [1071, 360] on icon "button" at bounding box center [1069, 354] width 10 height 12
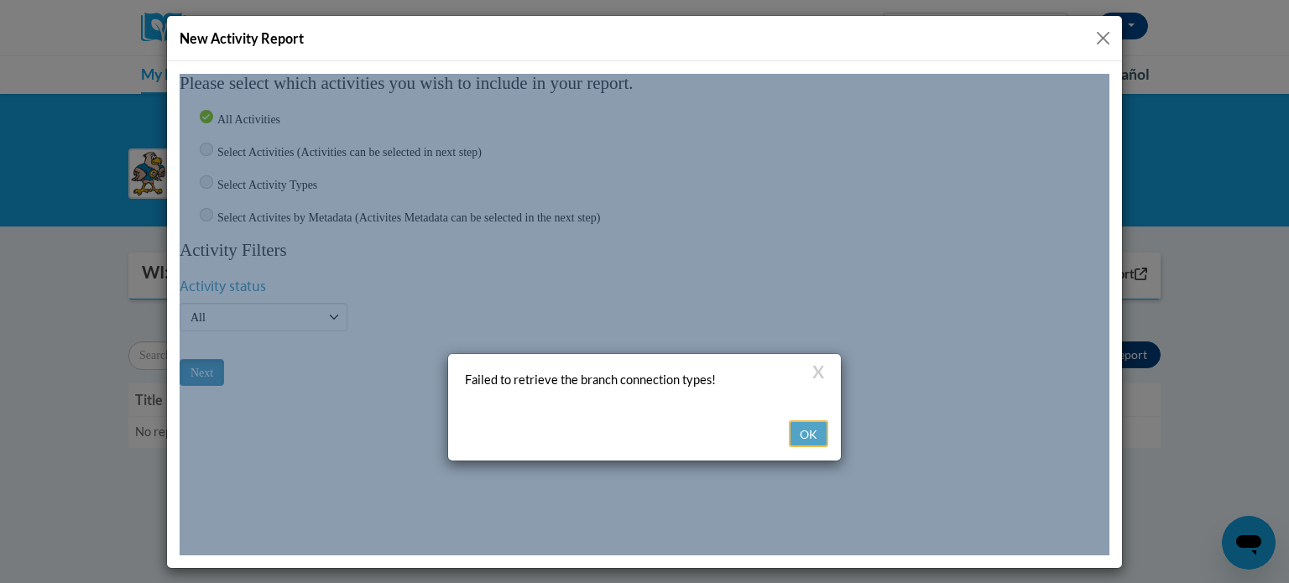
click at [803, 420] on button "OK" at bounding box center [808, 433] width 39 height 27
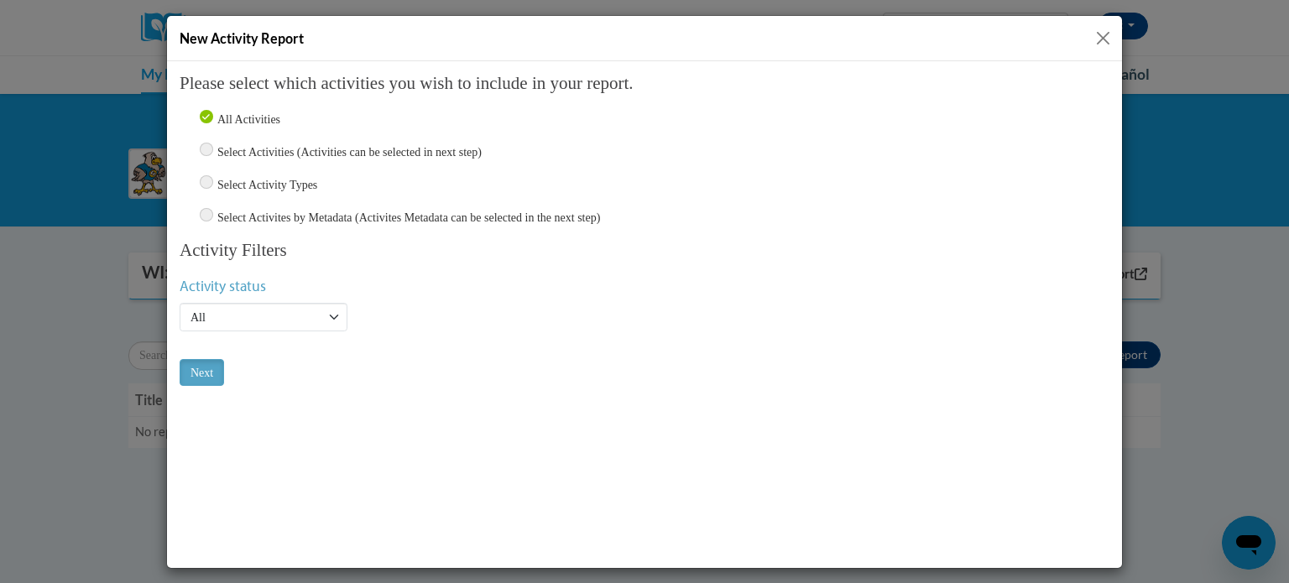
drag, startPoint x: 206, startPoint y: 182, endPoint x: 212, endPoint y: 190, distance: 10.1
click at [212, 190] on div "Select Activity Types Assessments (8) Lesson (705) Pre-Course Survey (135) Cour…" at bounding box center [645, 184] width 930 height 19
click at [202, 176] on input "Select Activity Types" at bounding box center [206, 181] width 13 height 13
radio input "true"
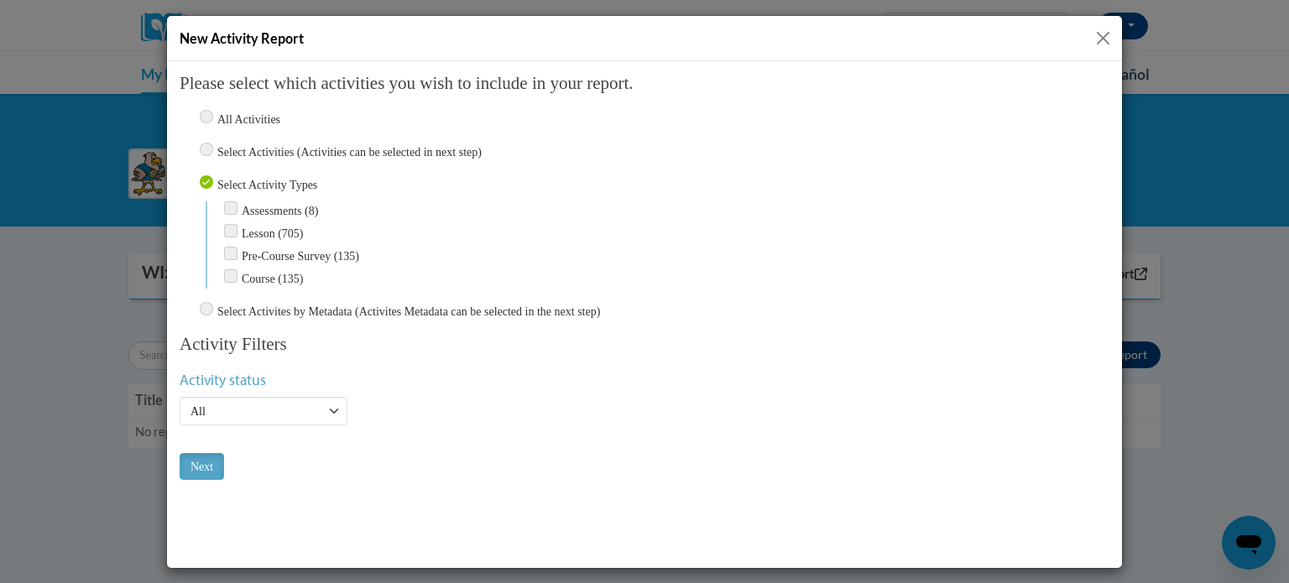
click at [1095, 40] on button "Close" at bounding box center [1103, 38] width 21 height 21
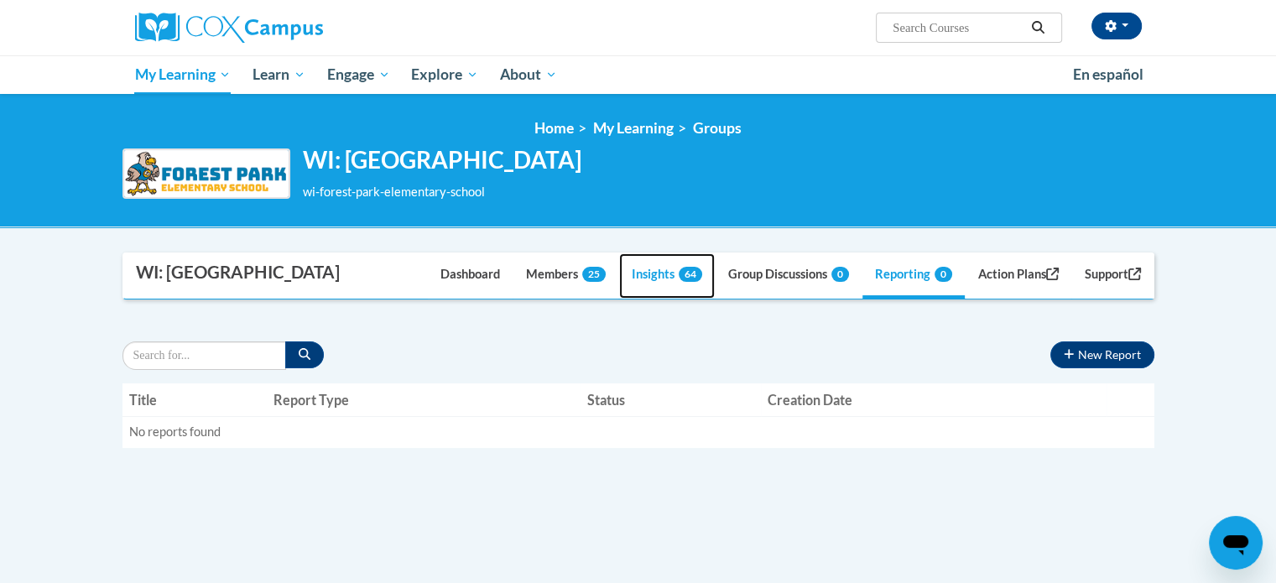
click at [651, 299] on link "Insights 64" at bounding box center [667, 275] width 96 height 45
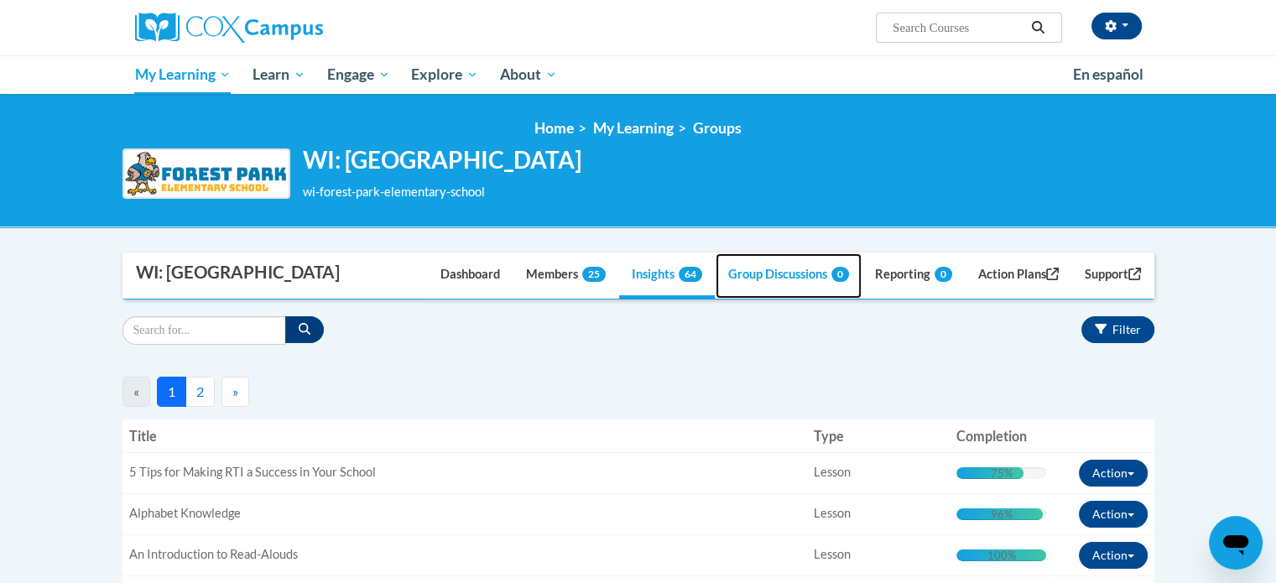
click at [745, 299] on link "Group Discussions 0" at bounding box center [789, 275] width 146 height 45
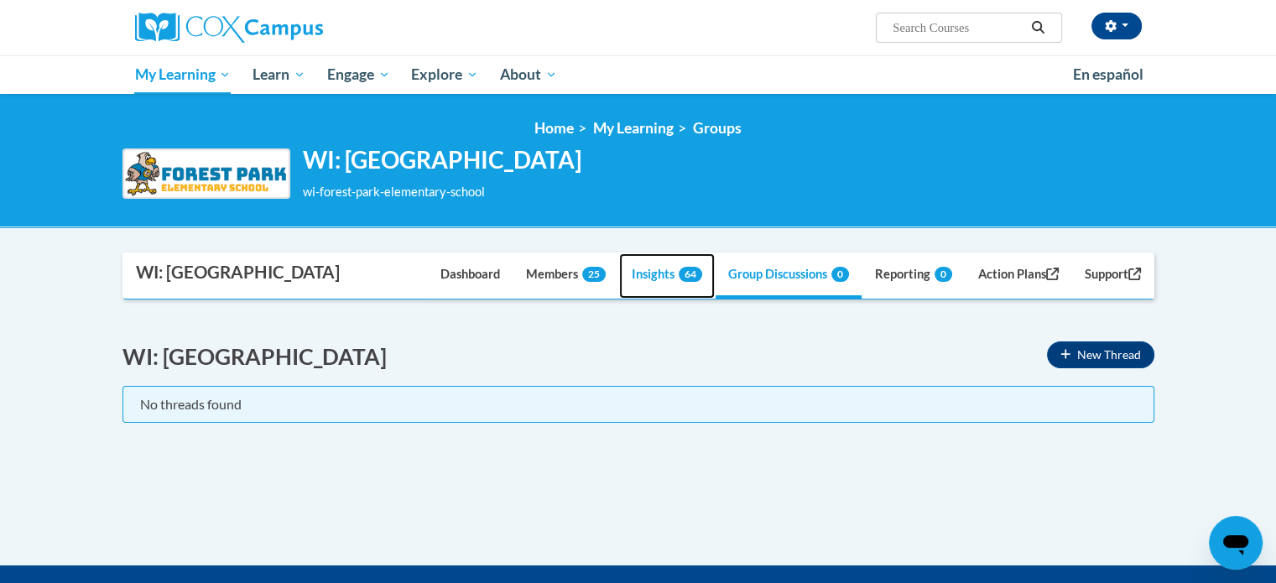
click at [679, 282] on span "64" at bounding box center [690, 274] width 23 height 15
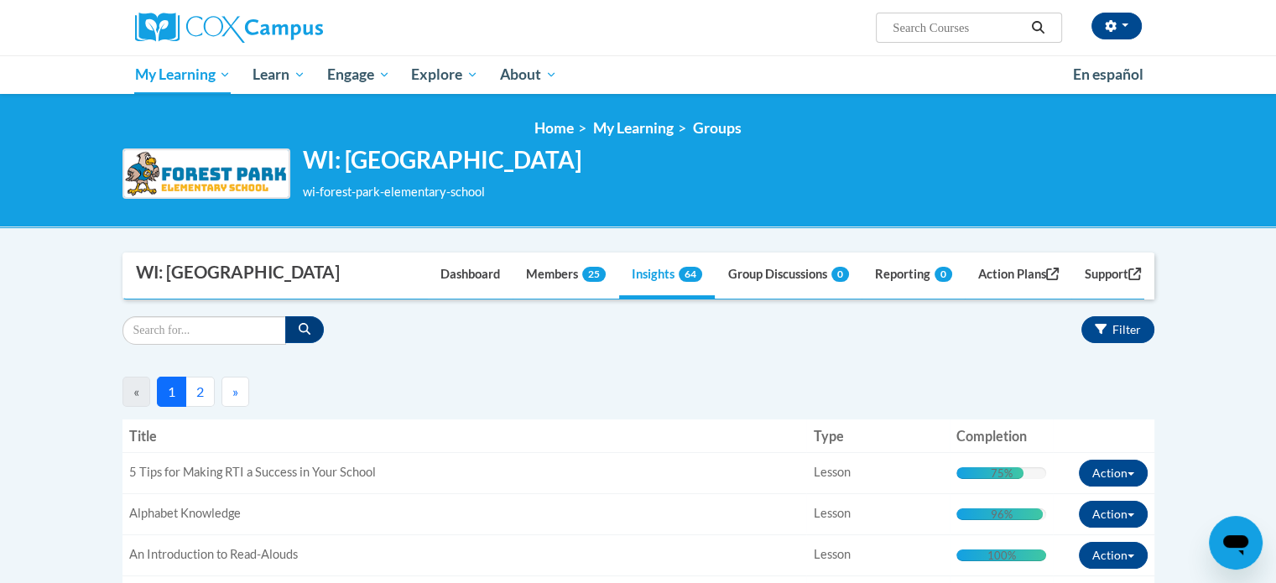
click at [203, 407] on button "2" at bounding box center [199, 392] width 29 height 30
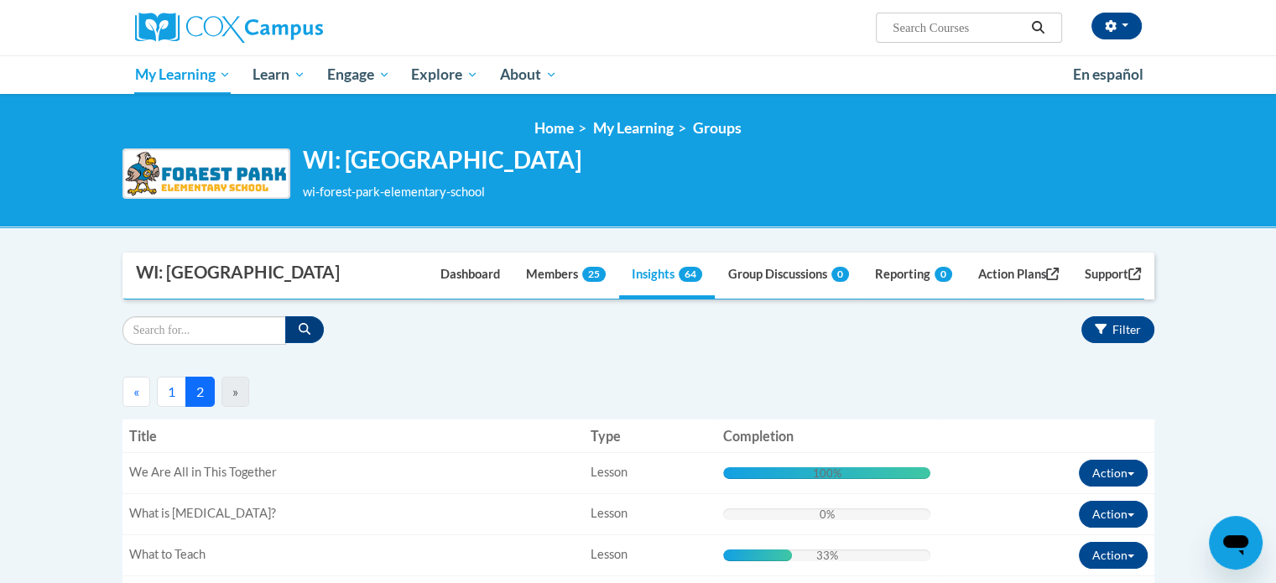
click at [177, 407] on button "1" at bounding box center [171, 392] width 29 height 30
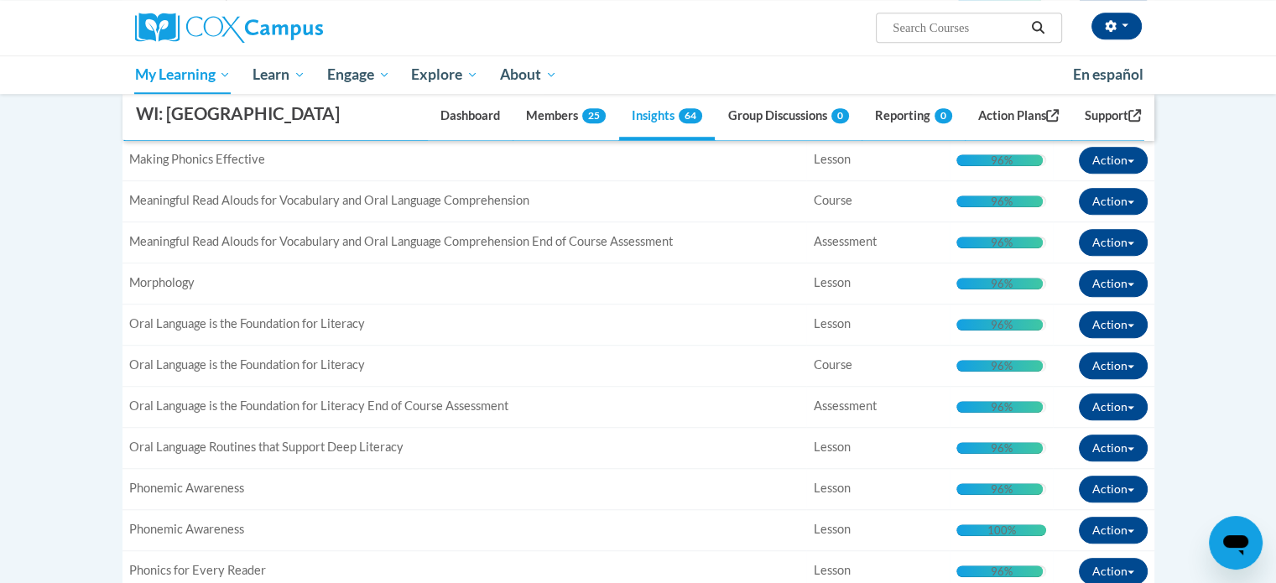
scroll to position [923, 0]
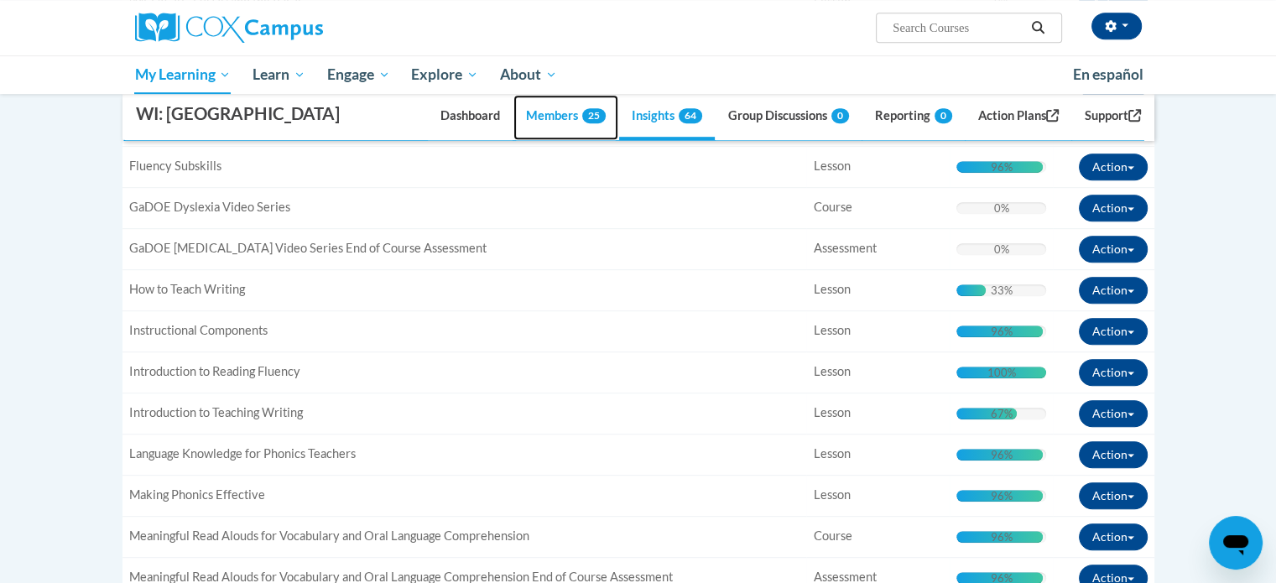
click at [555, 140] on link "Members 25" at bounding box center [566, 117] width 105 height 45
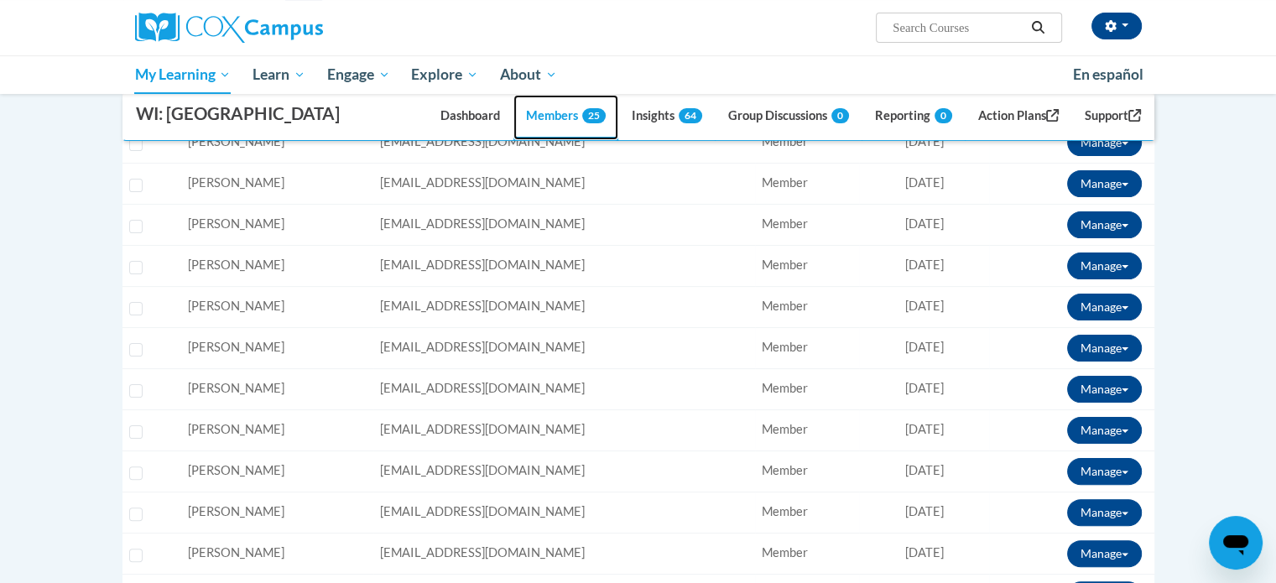
scroll to position [84, 0]
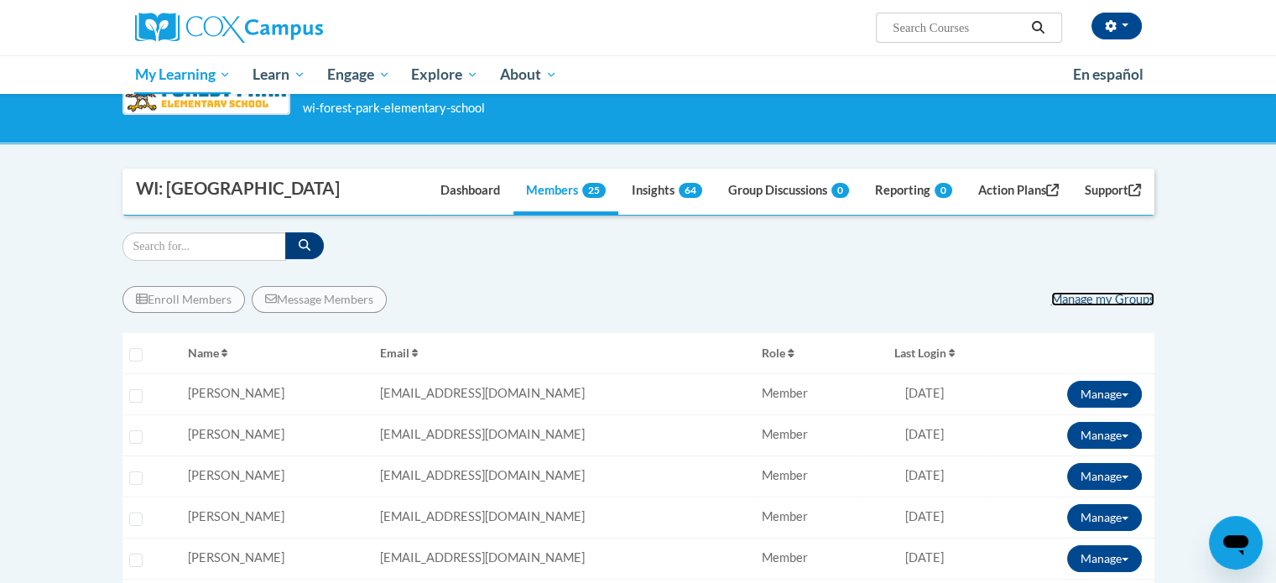
click at [1084, 306] on link "Manage my Groups" at bounding box center [1102, 299] width 103 height 14
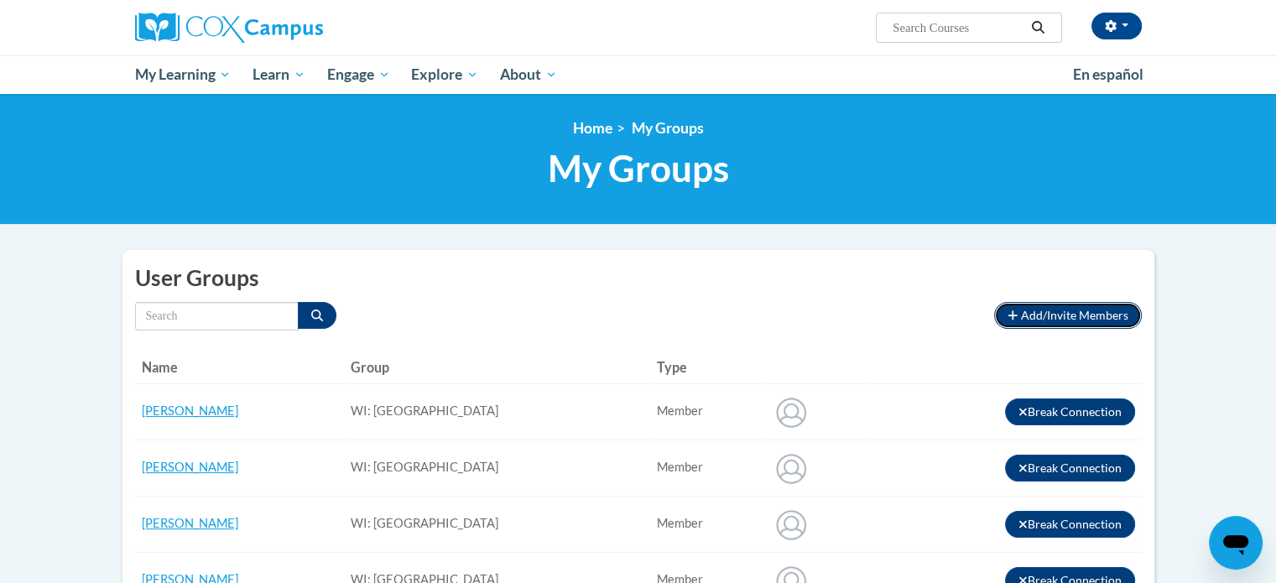
click at [1061, 311] on span "Add/Invite Members" at bounding box center [1074, 315] width 107 height 14
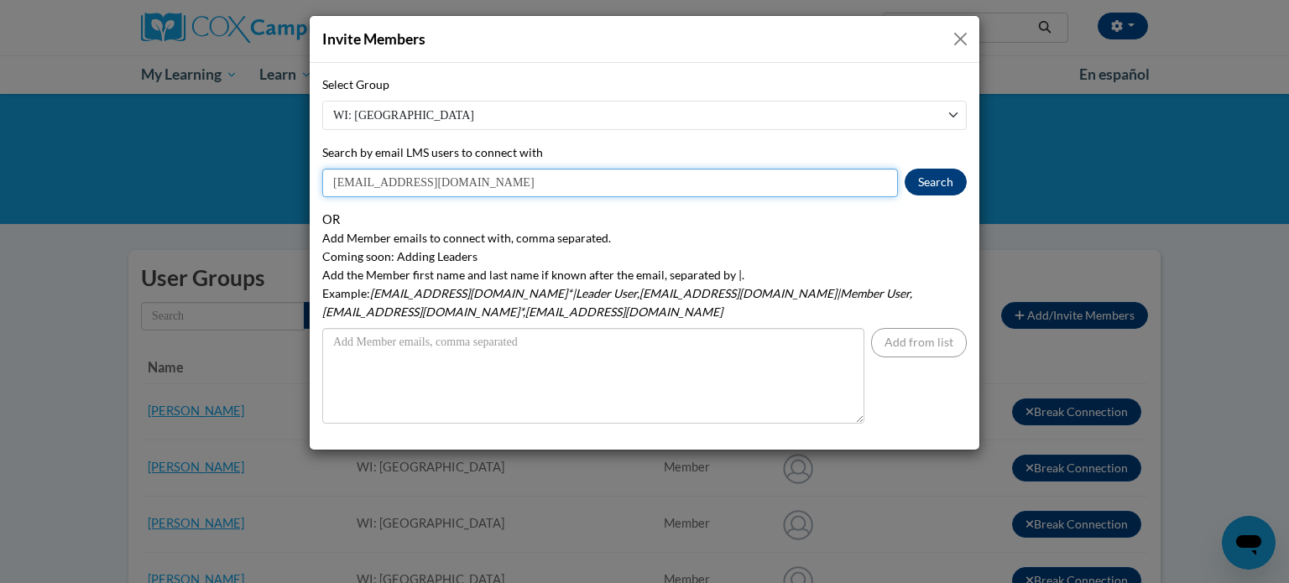
type input "[EMAIL_ADDRESS][DOMAIN_NAME]"
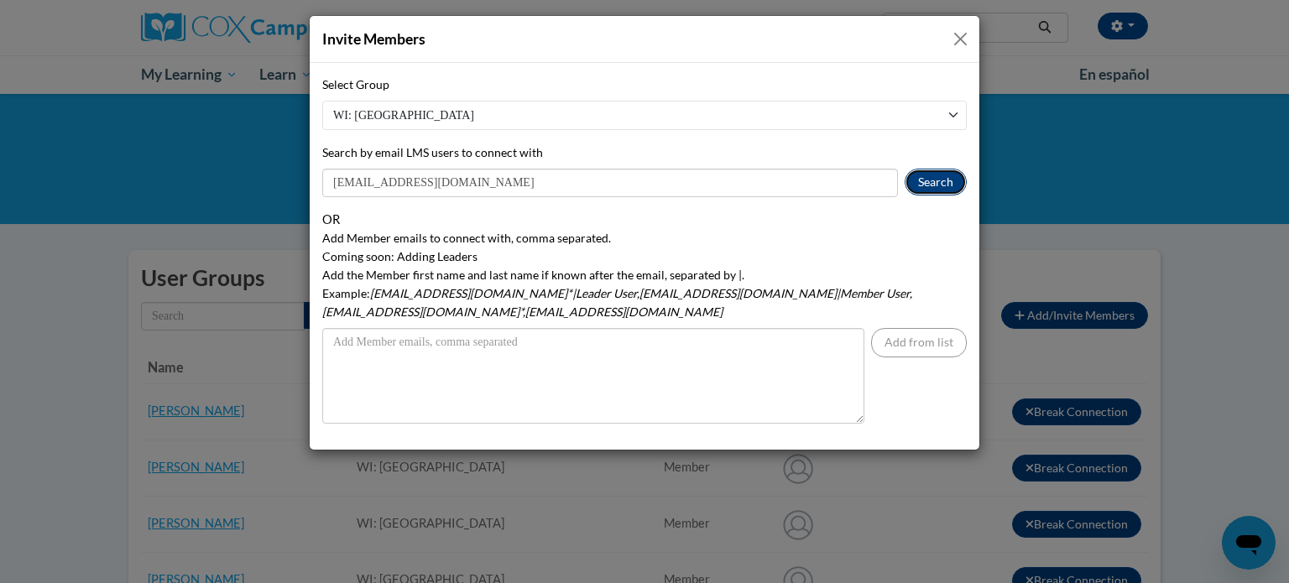
click at [930, 190] on button "Search" at bounding box center [936, 182] width 62 height 27
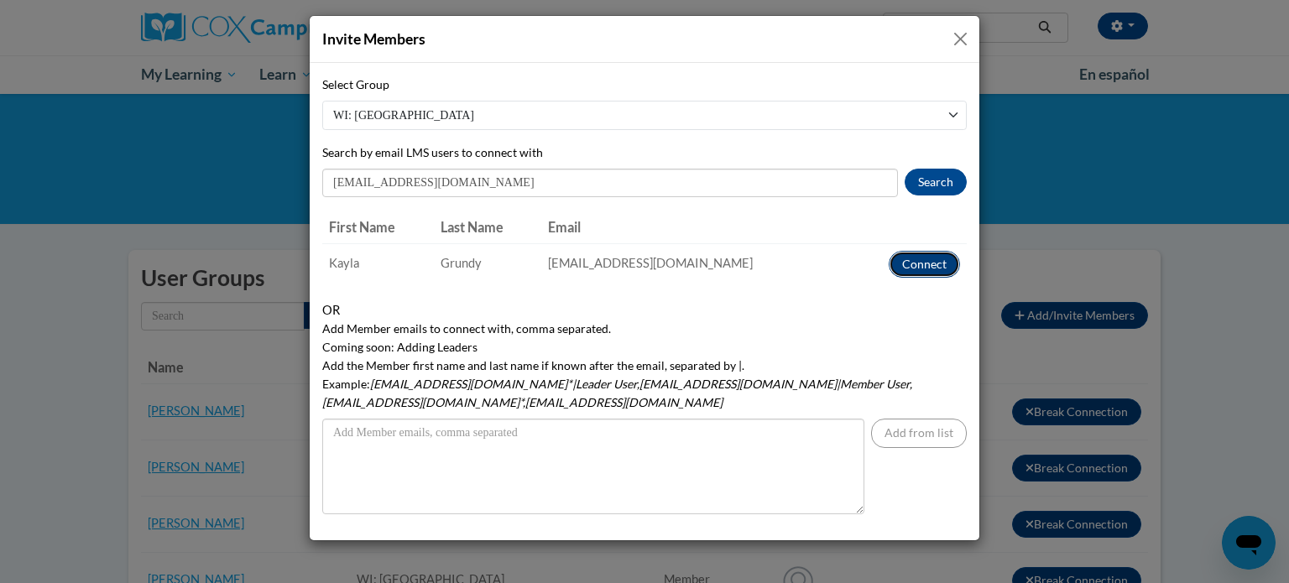
click at [918, 263] on button "Connect" at bounding box center [924, 264] width 71 height 27
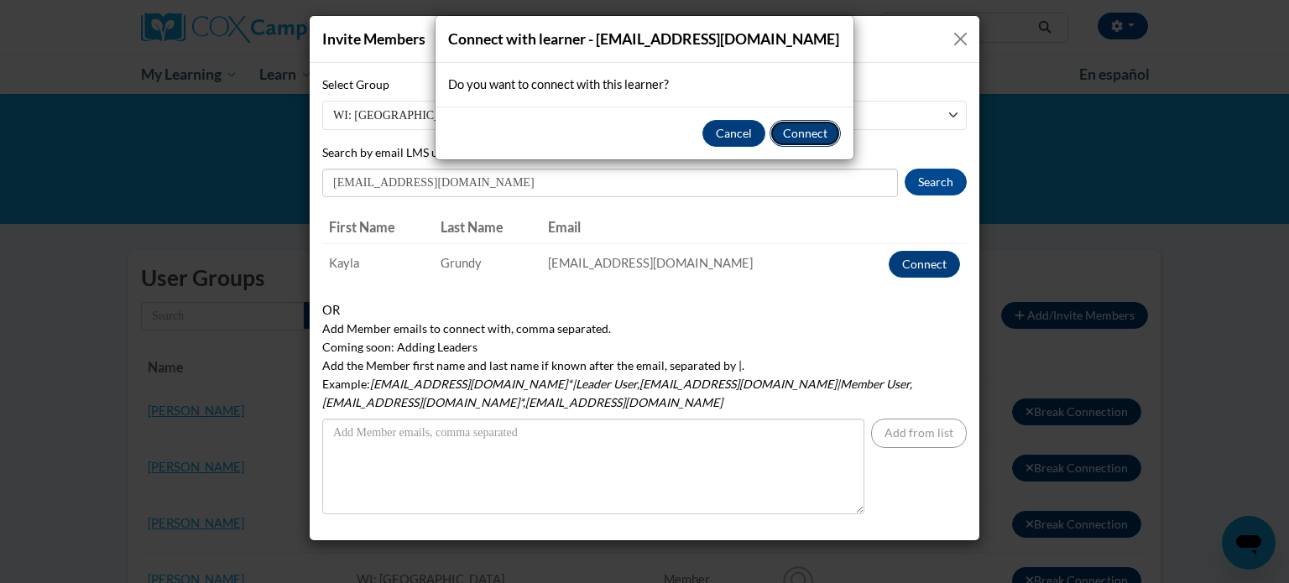
click at [819, 127] on button "Connect" at bounding box center [805, 133] width 71 height 27
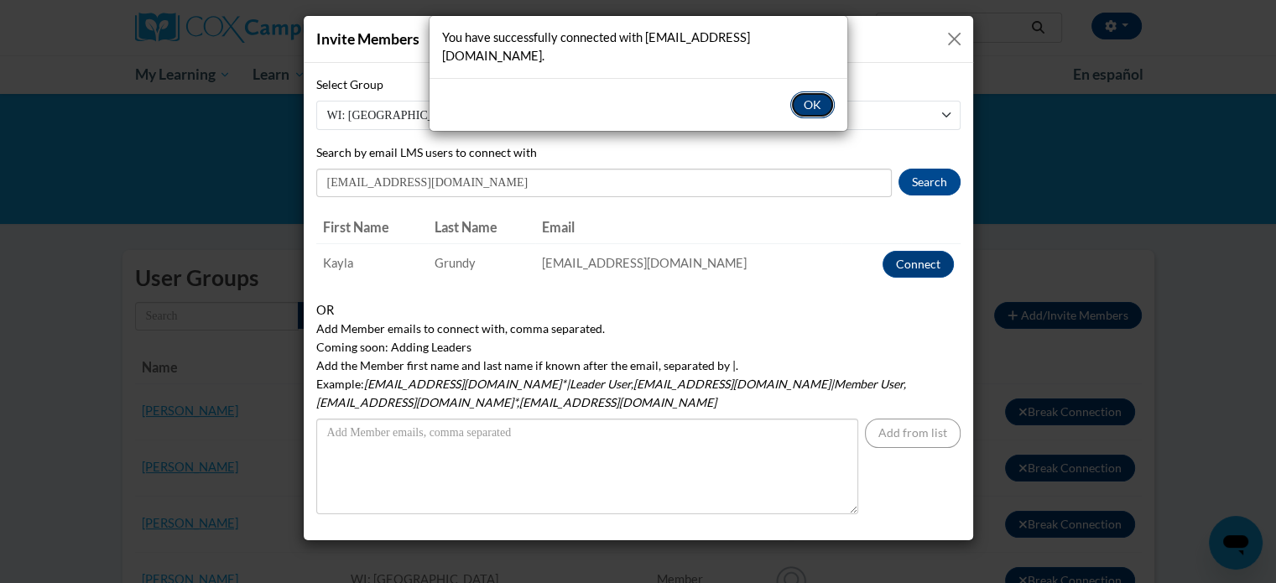
drag, startPoint x: 813, startPoint y: 90, endPoint x: 828, endPoint y: 81, distance: 17.7
click at [816, 91] on button "OK" at bounding box center [812, 104] width 44 height 27
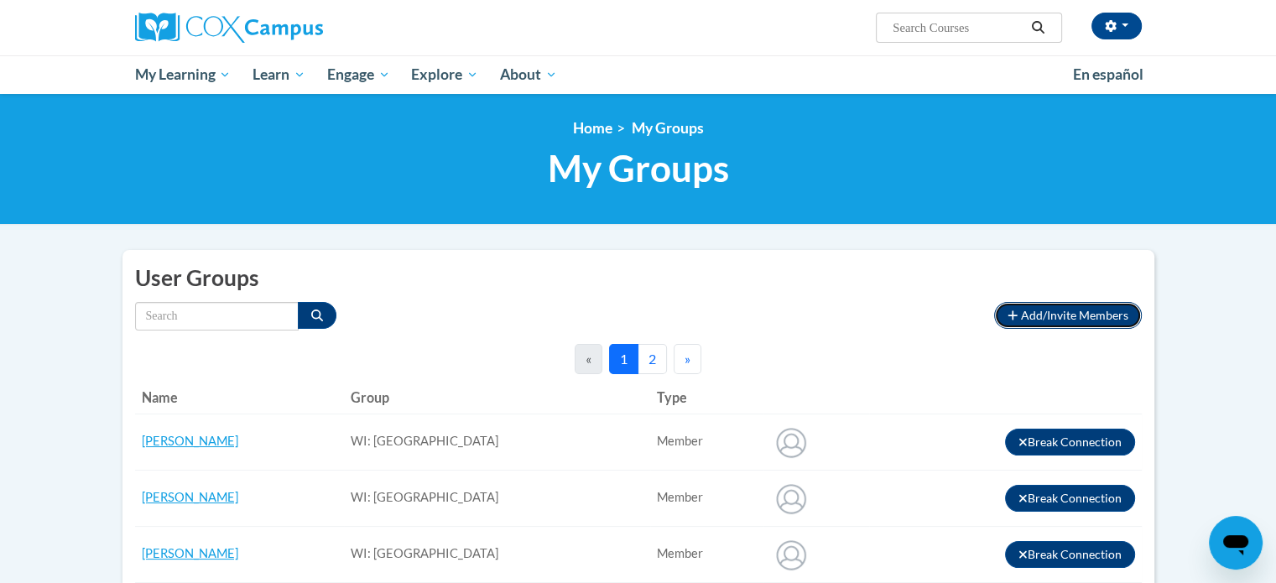
click at [1067, 321] on button "Add/Invite Members" at bounding box center [1067, 315] width 147 height 27
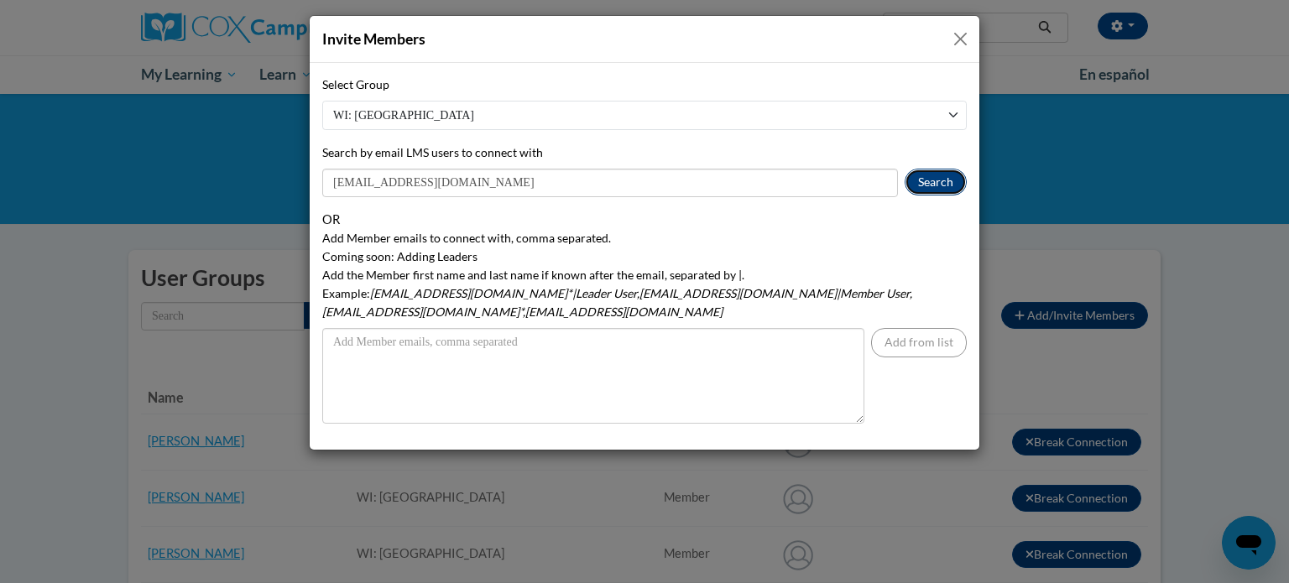
click at [920, 183] on button "Search" at bounding box center [936, 182] width 62 height 27
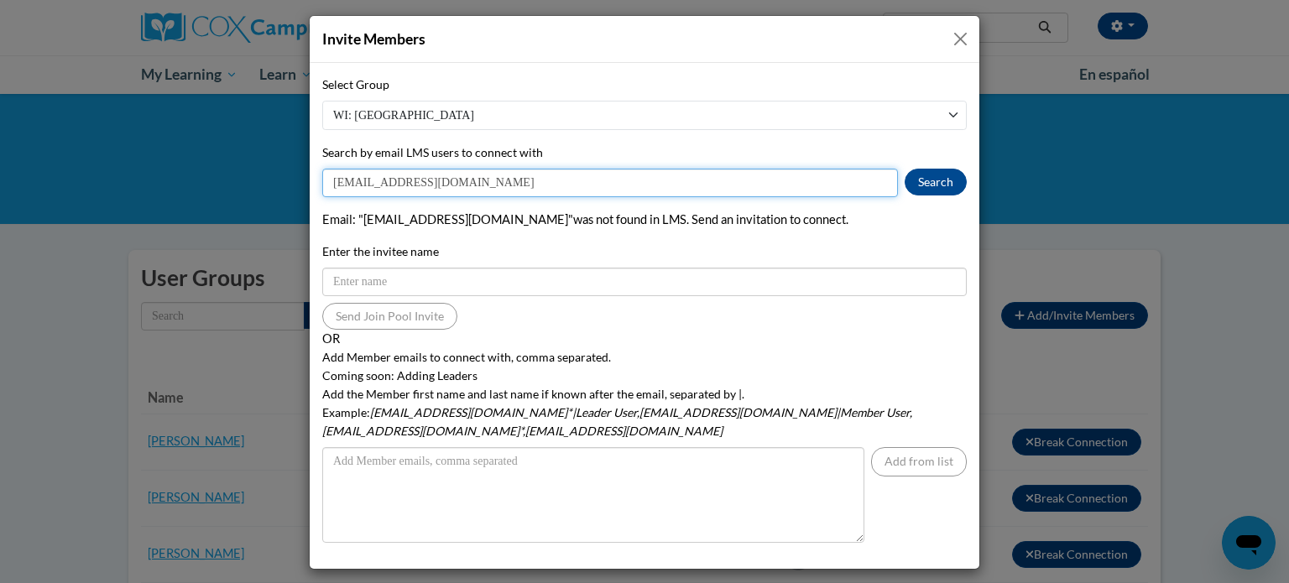
click at [339, 186] on input "[EMAIL_ADDRESS][DOMAIN_NAME]" at bounding box center [610, 183] width 576 height 29
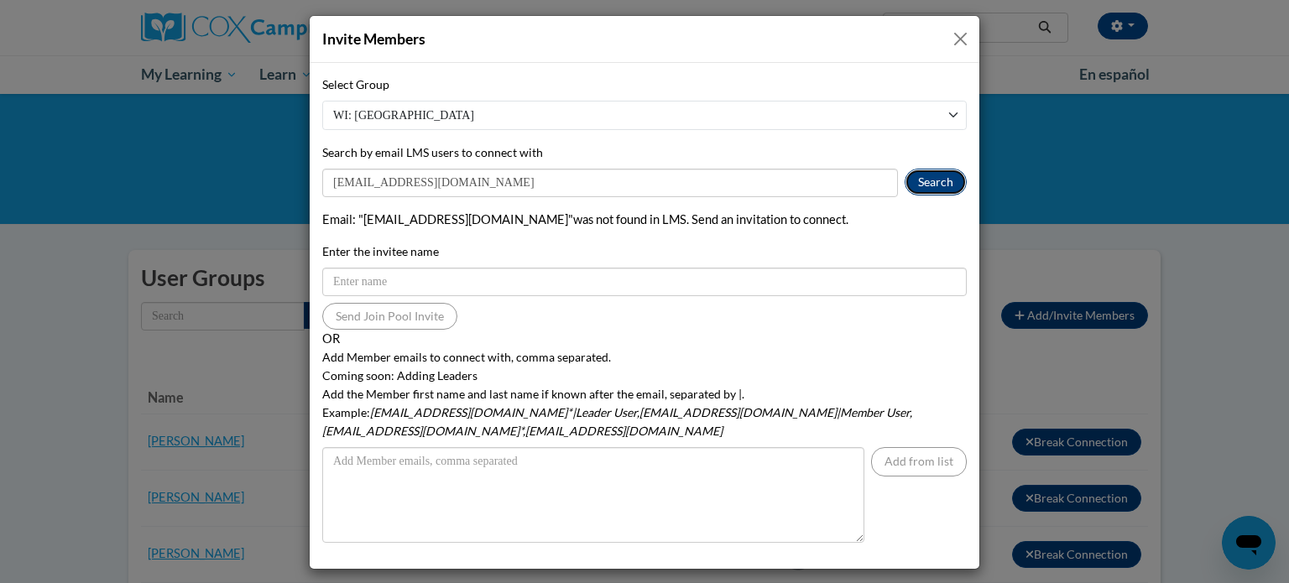
click at [927, 190] on button "Search" at bounding box center [936, 182] width 62 height 27
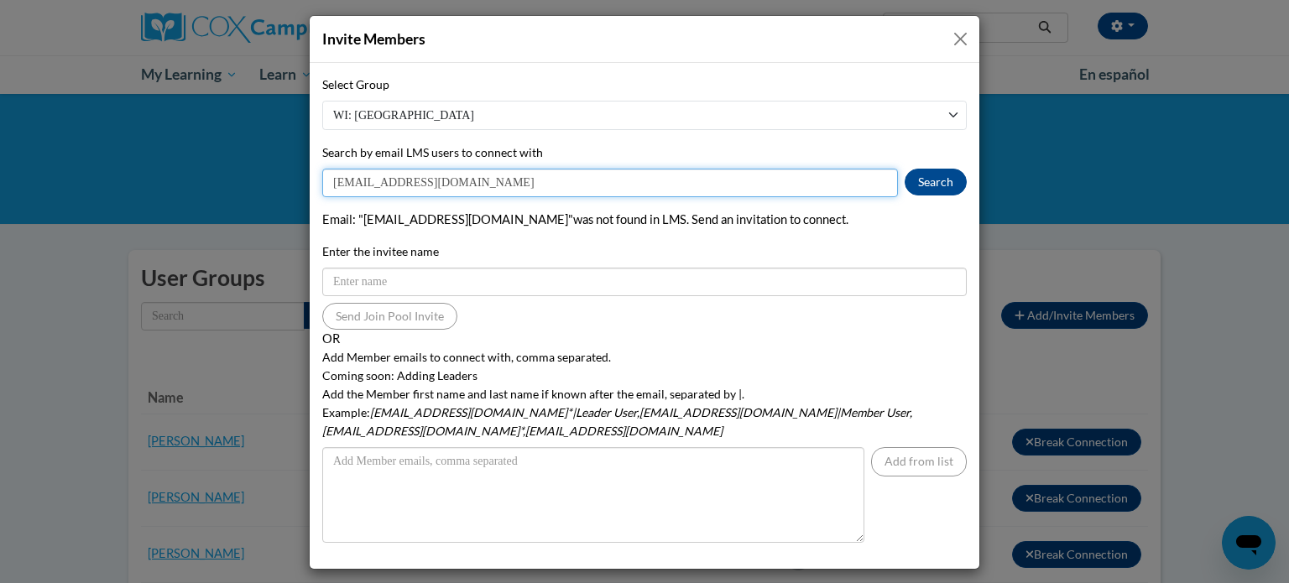
click at [347, 185] on input "[EMAIL_ADDRESS][DOMAIN_NAME]" at bounding box center [610, 183] width 576 height 29
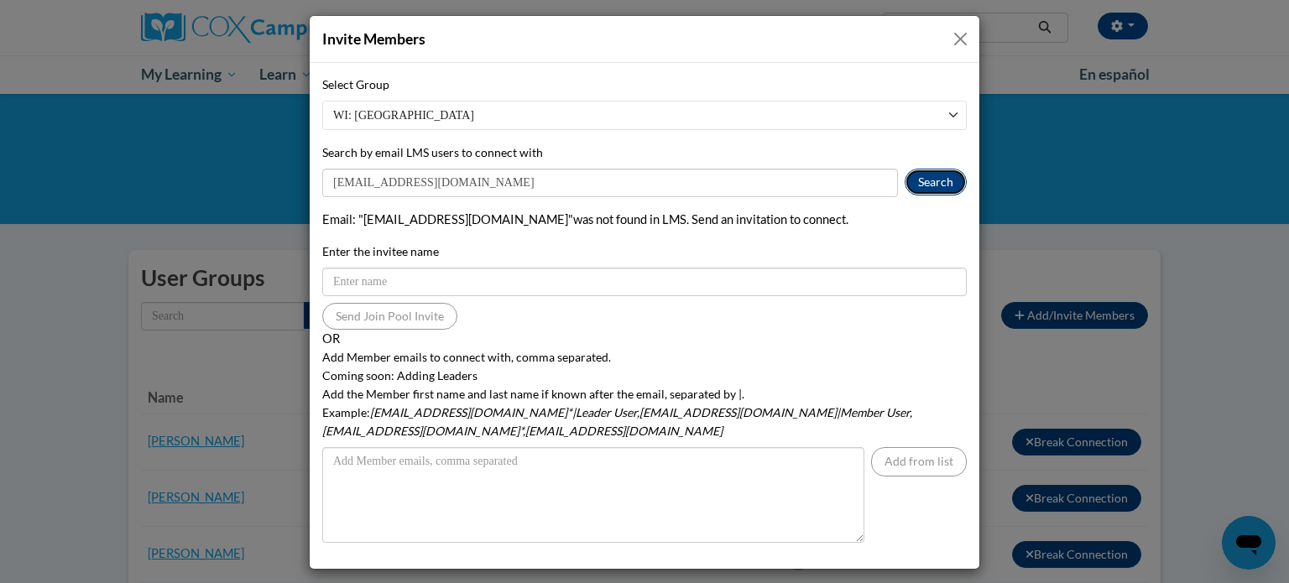
click at [933, 184] on button "Search" at bounding box center [936, 182] width 62 height 27
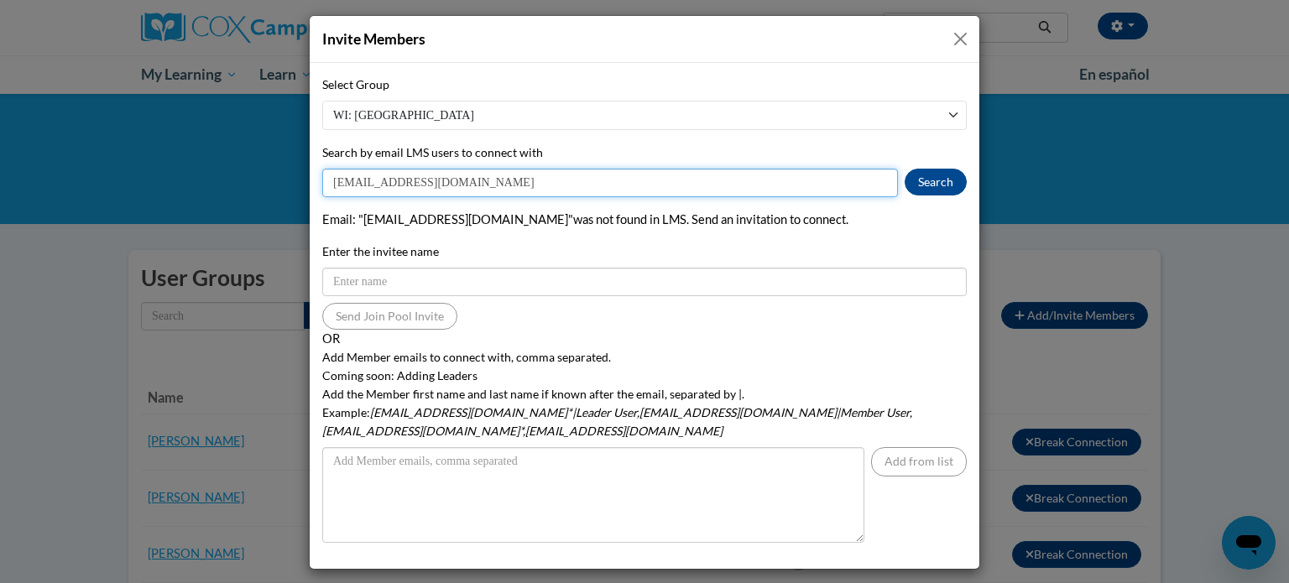
drag, startPoint x: 445, startPoint y: 187, endPoint x: 340, endPoint y: 188, distance: 104.9
click at [340, 188] on input "[EMAIL_ADDRESS][DOMAIN_NAME]" at bounding box center [610, 183] width 576 height 29
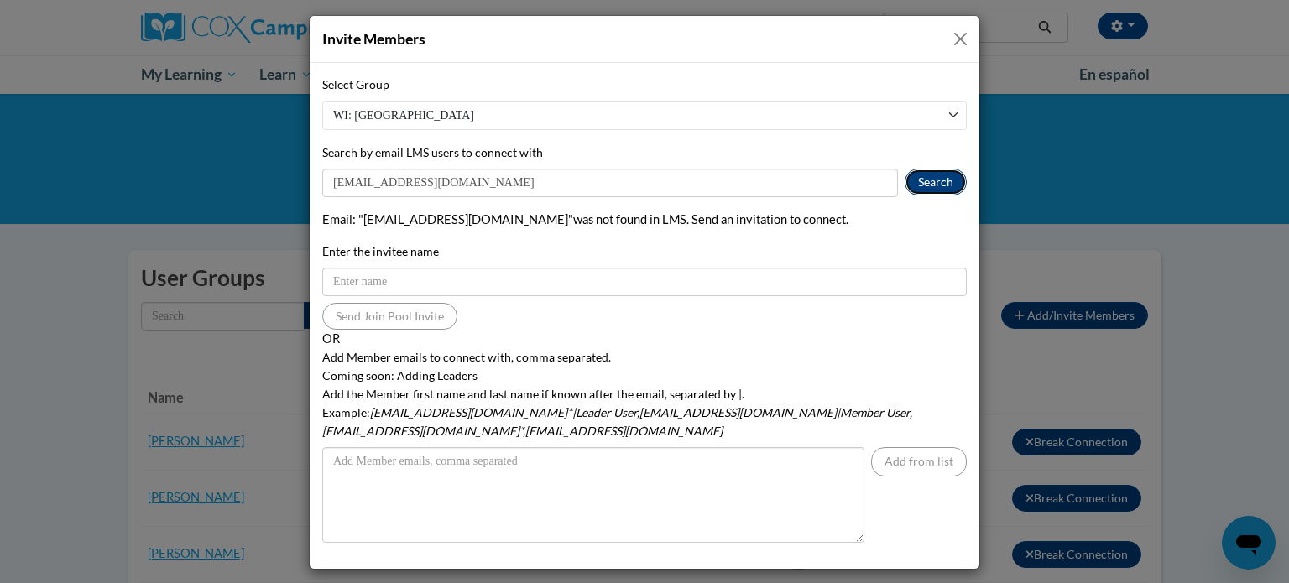
click at [925, 169] on button "Search" at bounding box center [936, 182] width 62 height 27
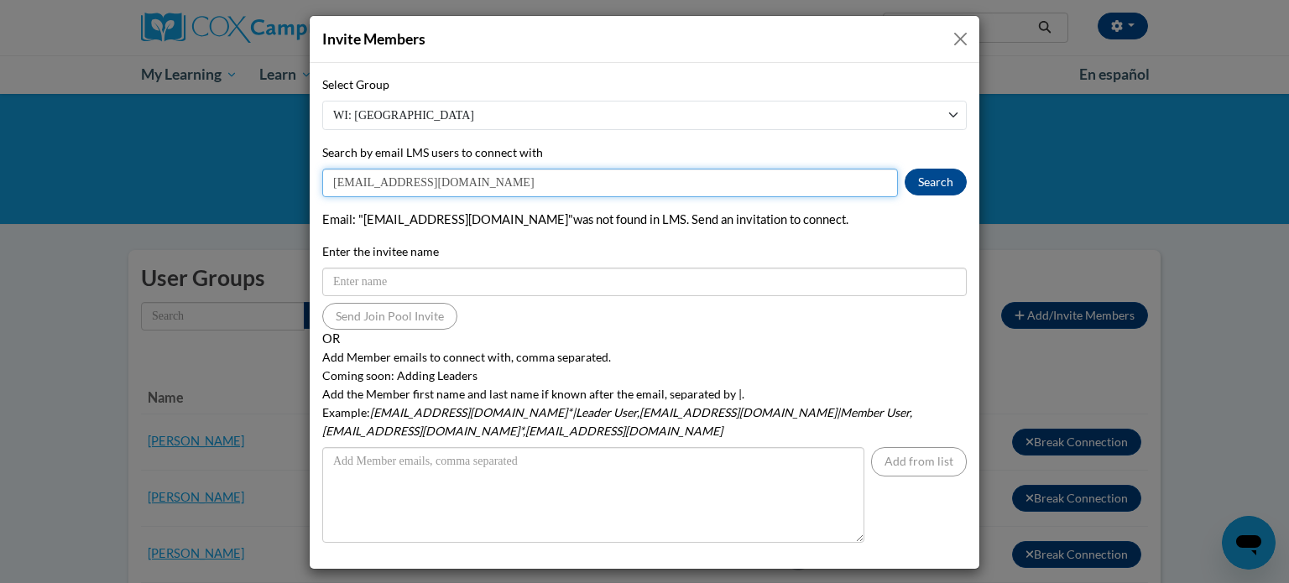
drag, startPoint x: 441, startPoint y: 184, endPoint x: 340, endPoint y: 190, distance: 101.8
click at [340, 190] on input "[EMAIL_ADDRESS][DOMAIN_NAME]" at bounding box center [610, 183] width 576 height 29
type input "[EMAIL_ADDRESS][DOMAIN_NAME]"
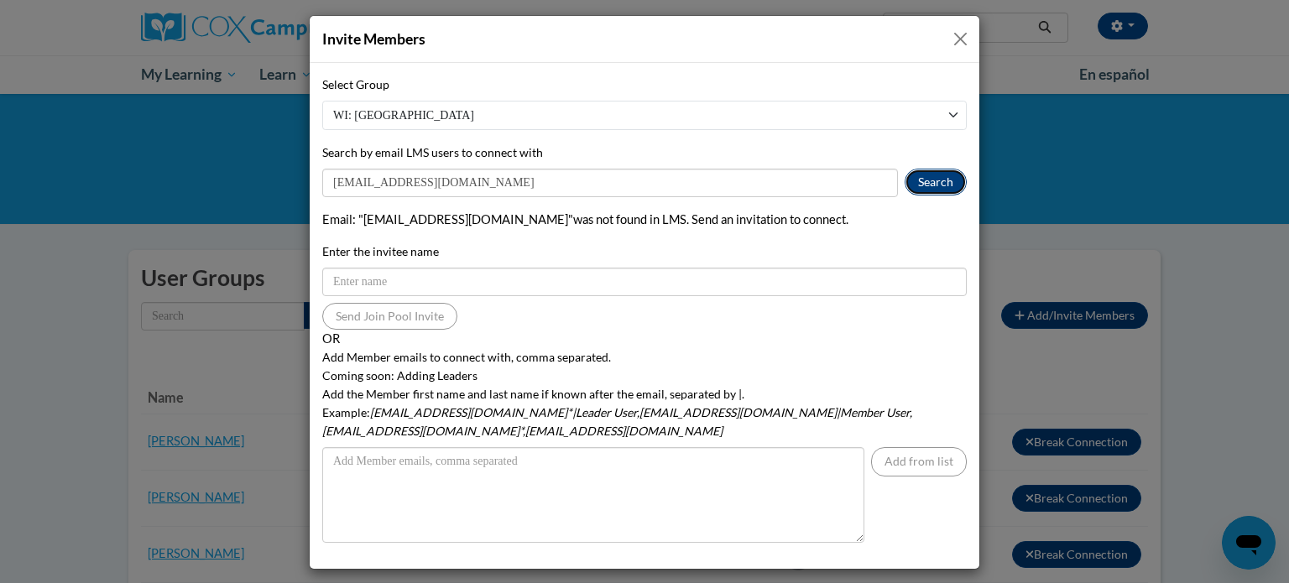
click at [941, 186] on button "Search" at bounding box center [936, 182] width 62 height 27
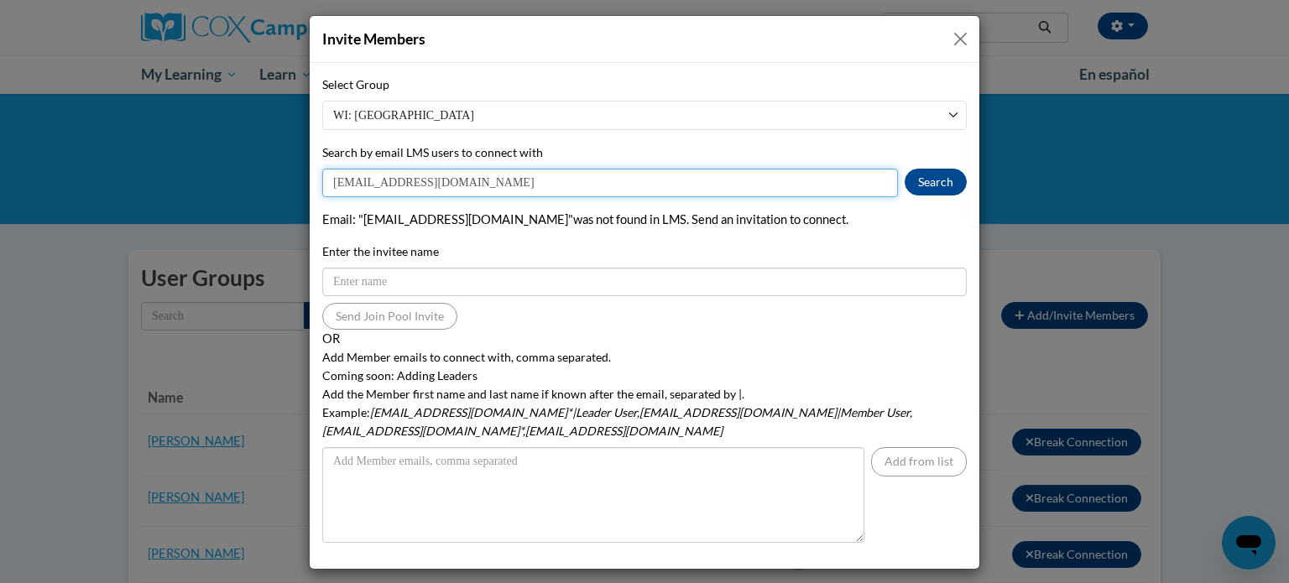
drag, startPoint x: 436, startPoint y: 180, endPoint x: 277, endPoint y: 187, distance: 159.6
click at [277, 187] on div "Invite Members Select Group WI: [GEOGRAPHIC_DATA] Search by email LMS users to …" at bounding box center [644, 291] width 1289 height 583
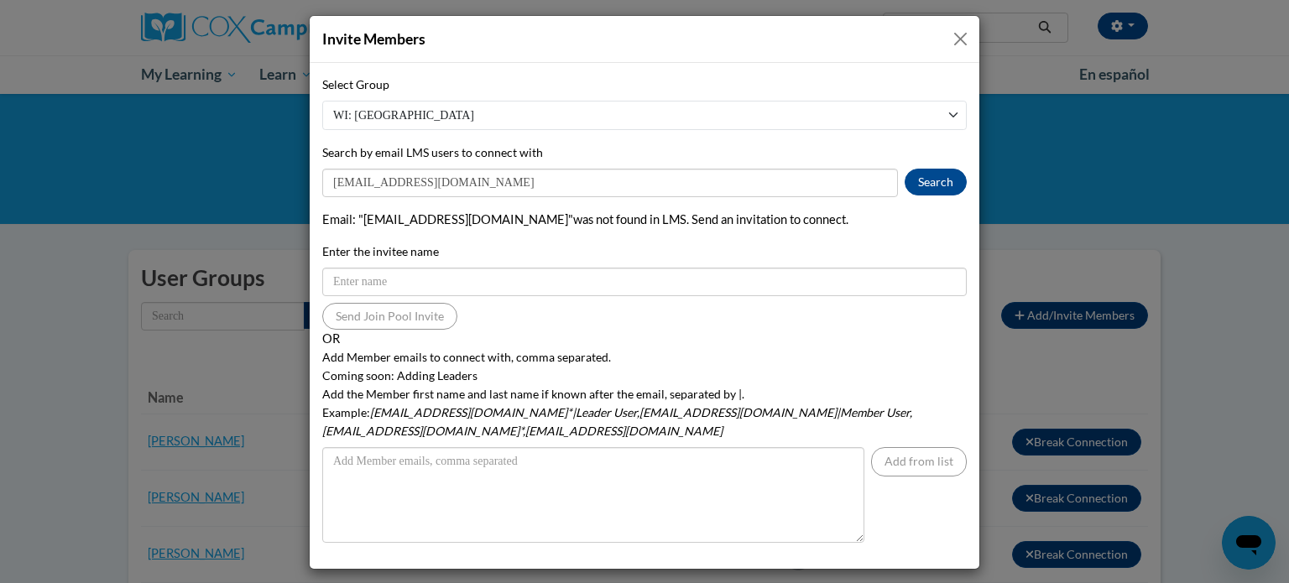
click at [964, 41] on button "Close" at bounding box center [960, 39] width 21 height 21
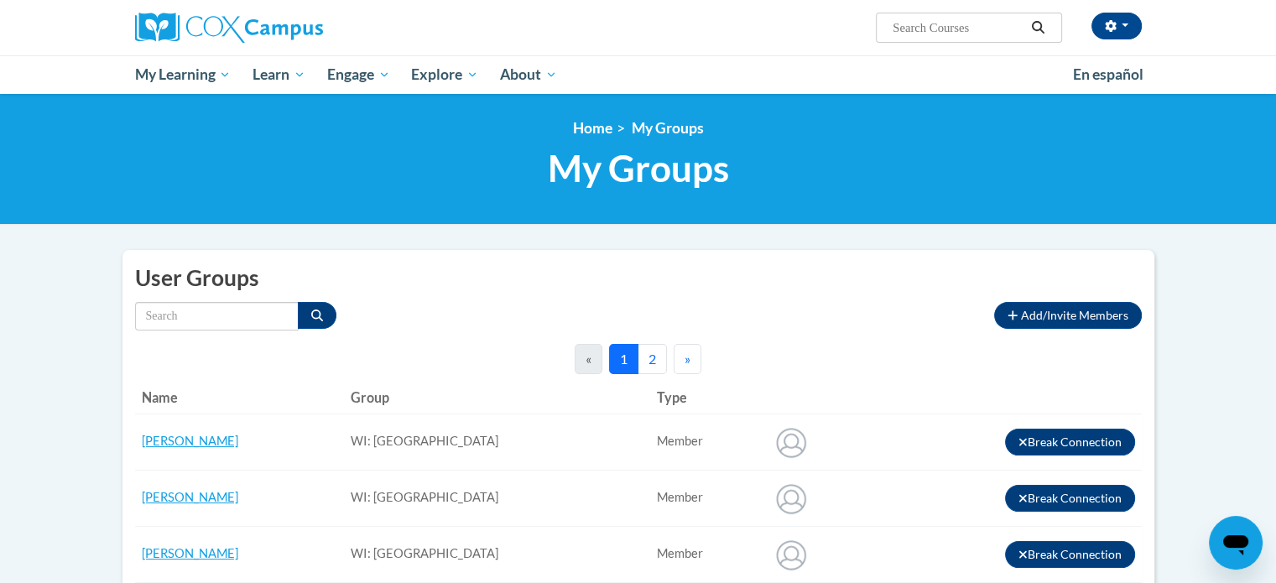
scroll to position [168, 0]
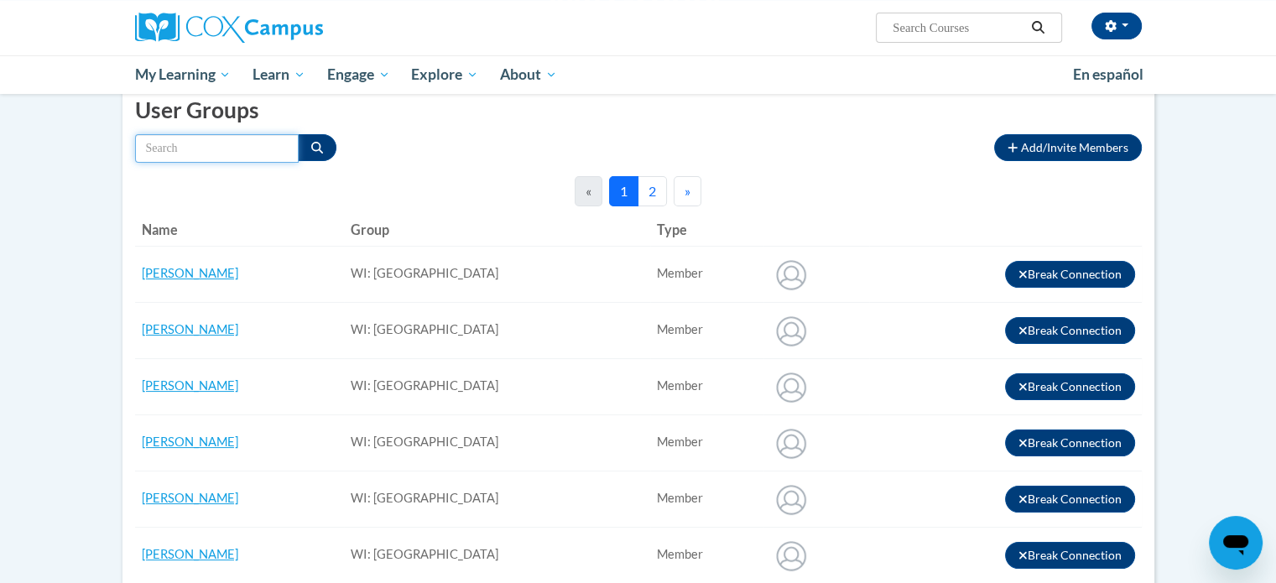
click at [278, 143] on input "Search by name" at bounding box center [217, 148] width 164 height 29
type input "downs"
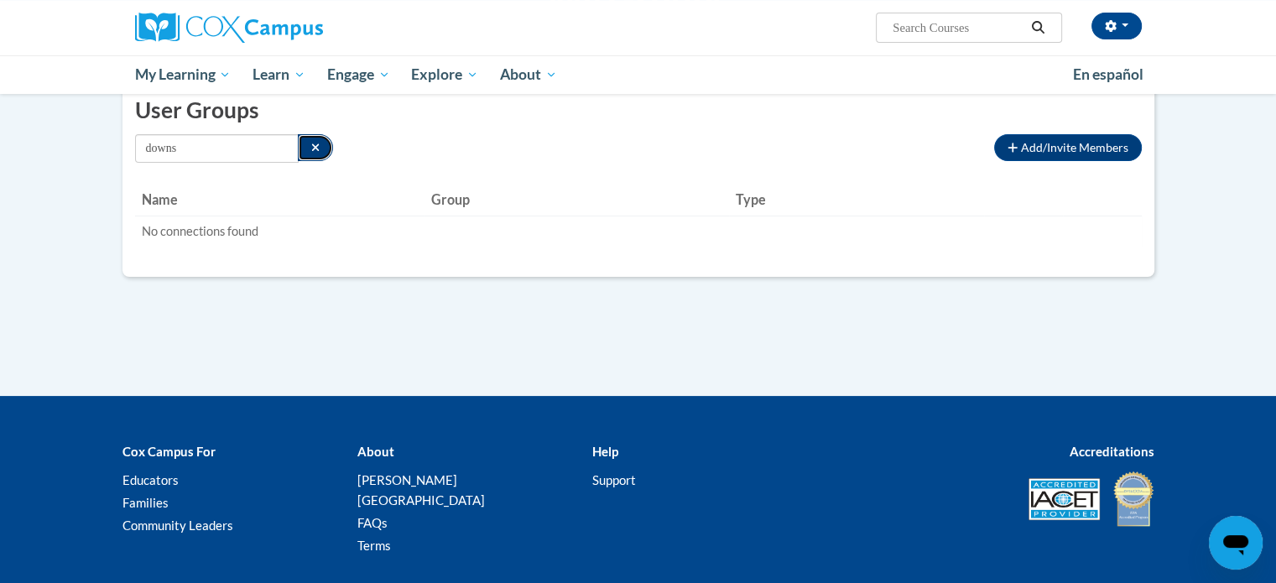
click at [321, 149] on button "Search" at bounding box center [316, 147] width 36 height 27
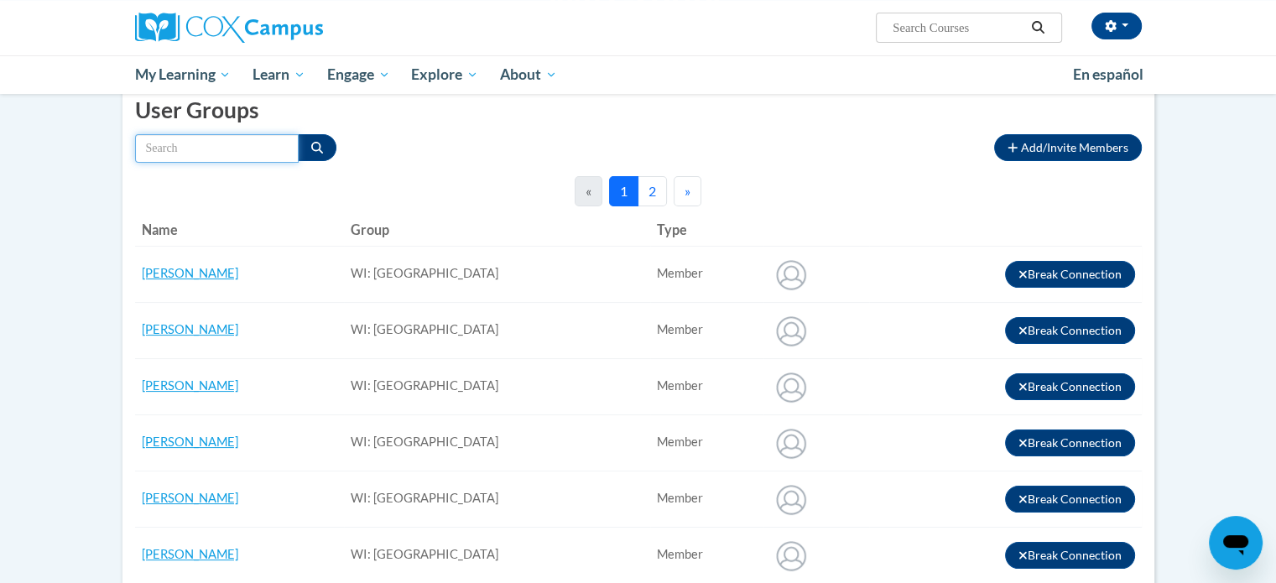
click at [243, 149] on input "Search by name" at bounding box center [217, 148] width 164 height 29
type input "[PERSON_NAME]"
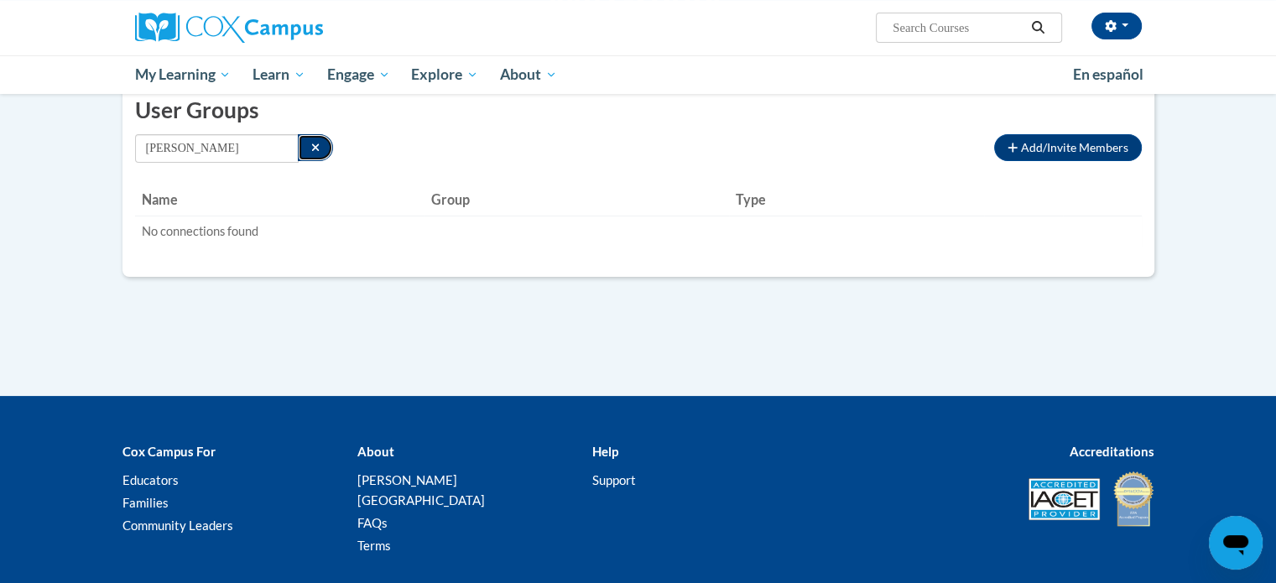
click at [314, 147] on icon "Search" at bounding box center [315, 148] width 9 height 12
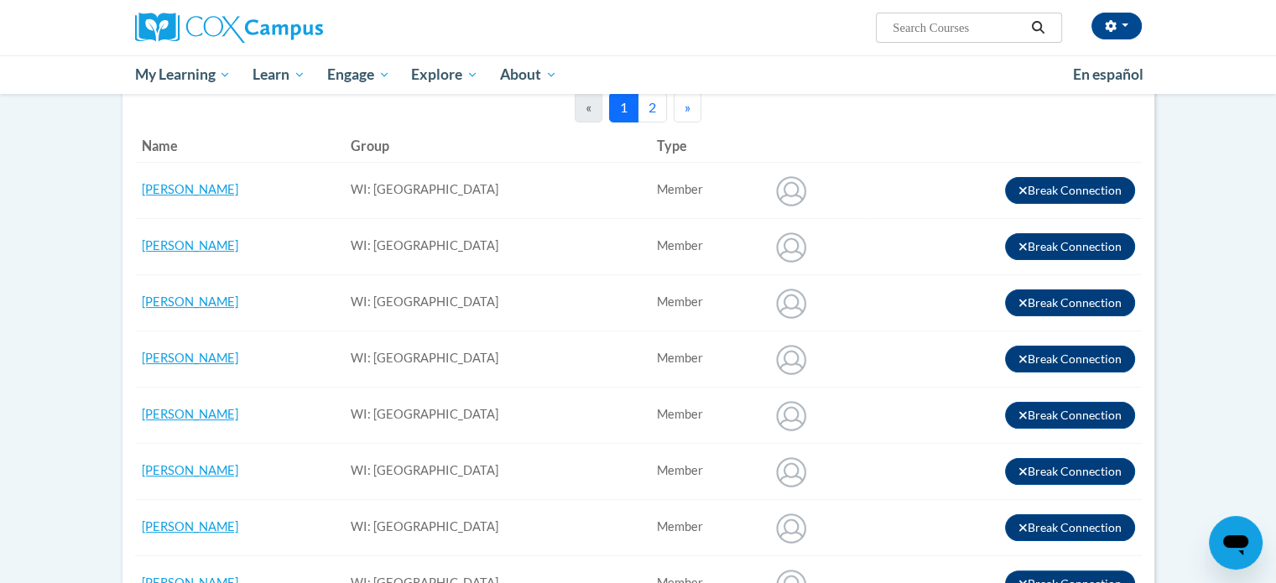
scroll to position [0, 0]
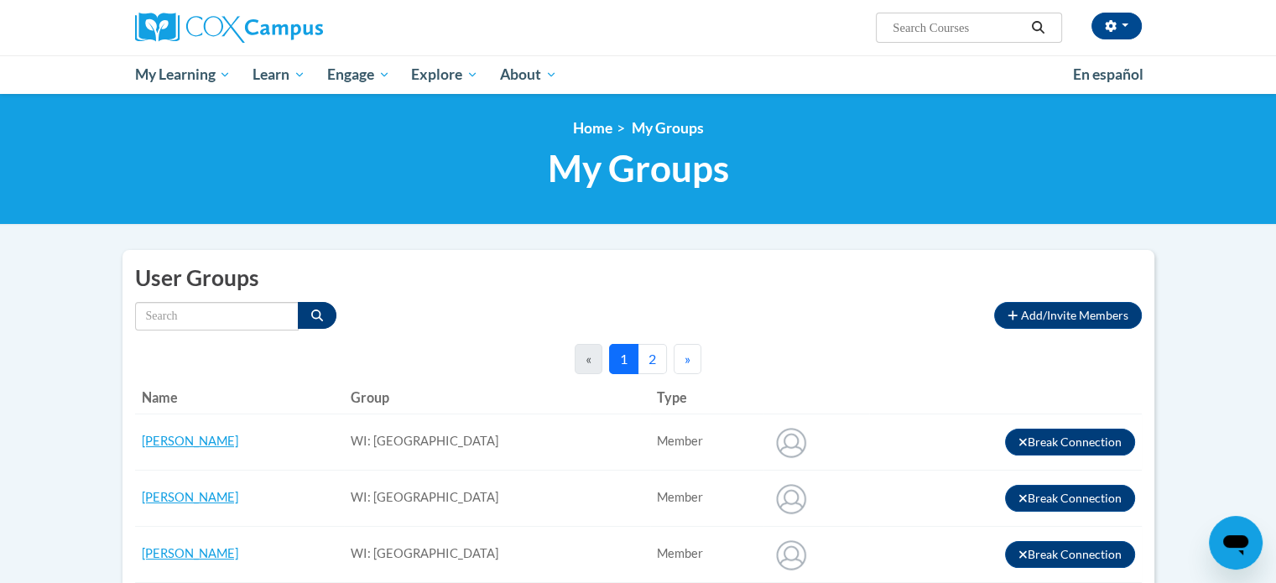
click at [658, 357] on button "2" at bounding box center [652, 359] width 29 height 30
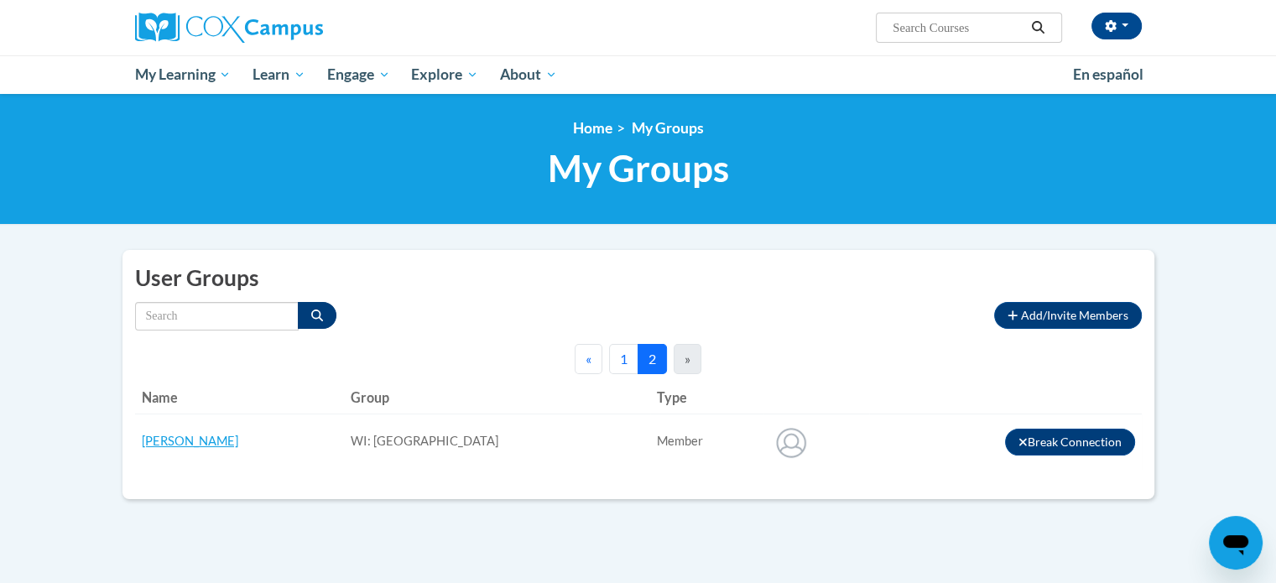
click at [621, 356] on button "1" at bounding box center [623, 359] width 29 height 30
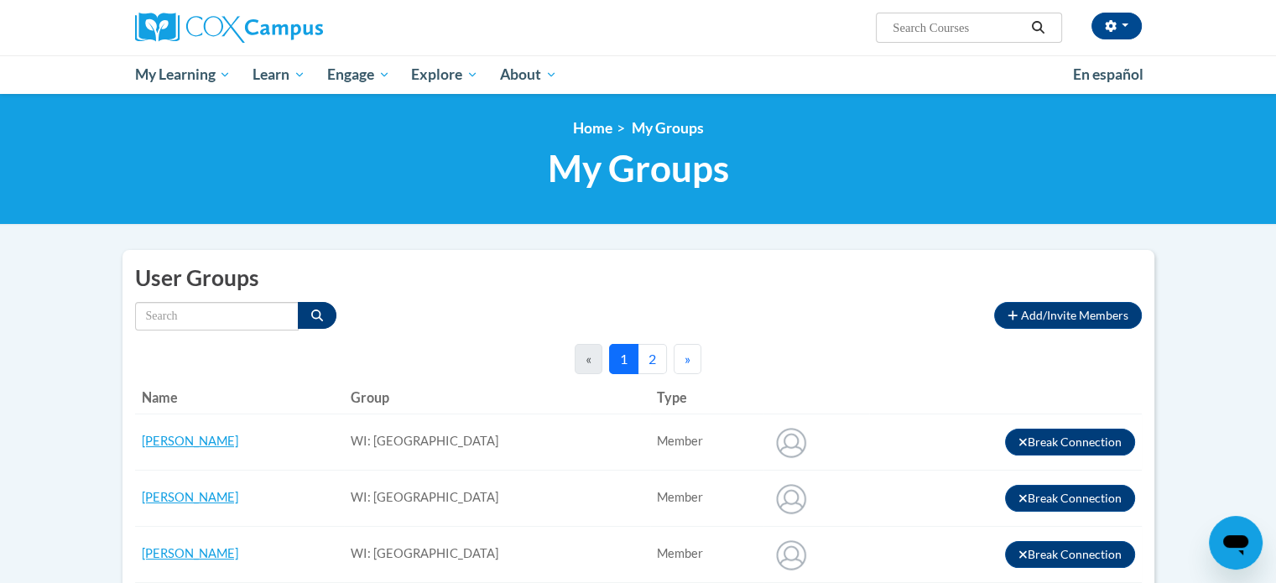
click at [597, 355] on div "«" at bounding box center [589, 359] width 28 height 30
